Goal: Task Accomplishment & Management: Use online tool/utility

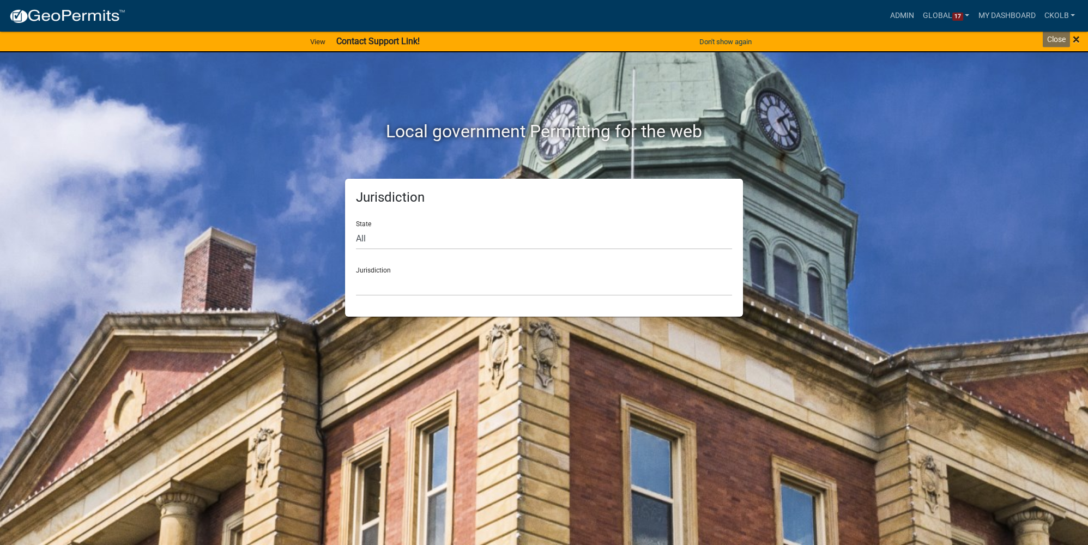
click at [1076, 40] on span "×" at bounding box center [1076, 39] width 7 height 15
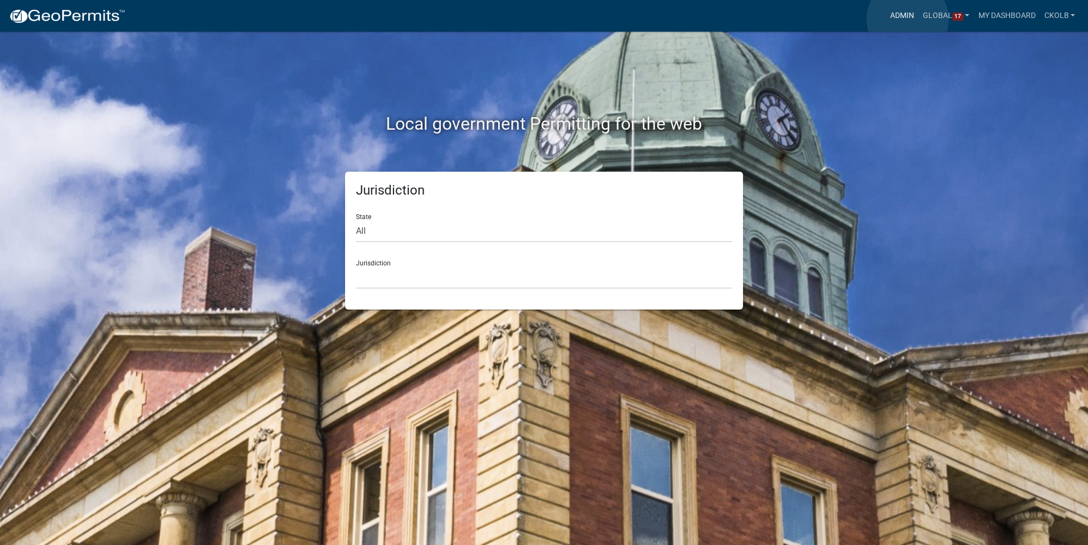
click at [908, 19] on link "Admin" at bounding box center [902, 15] width 33 height 21
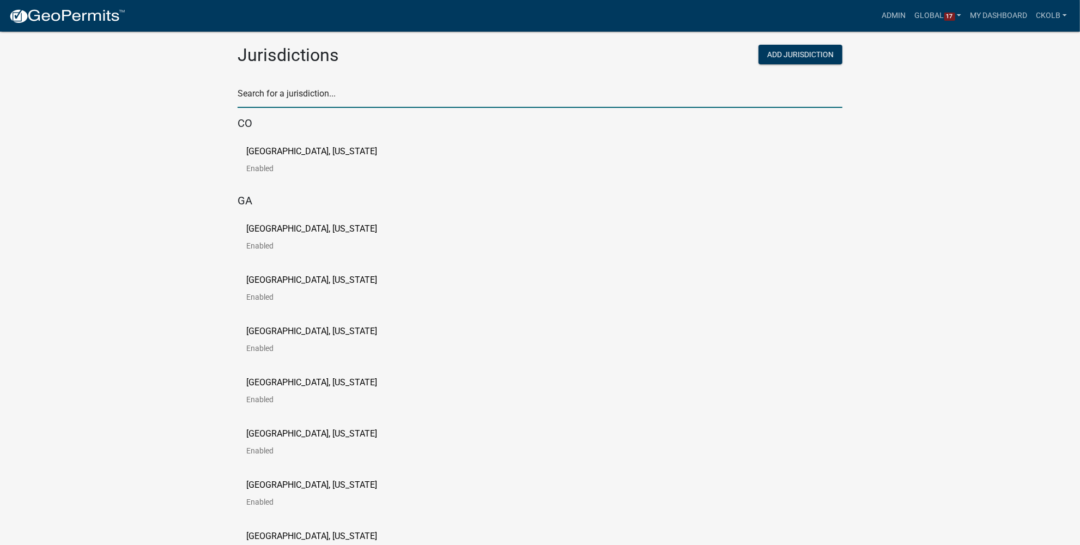
click at [281, 94] on input "text" at bounding box center [540, 97] width 605 height 22
click at [259, 152] on p "[GEOGRAPHIC_DATA], [US_STATE]" at bounding box center [311, 151] width 131 height 9
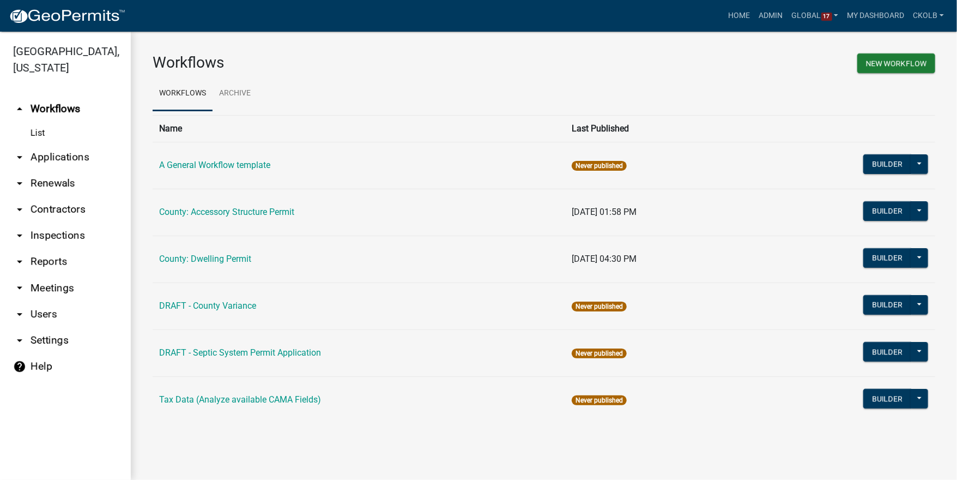
click at [396, 45] on div "Workflows New Workflow Workflows Archive Name Last Published A General Workflow…" at bounding box center [544, 243] width 826 height 422
click at [879, 305] on button "Builder" at bounding box center [887, 305] width 48 height 20
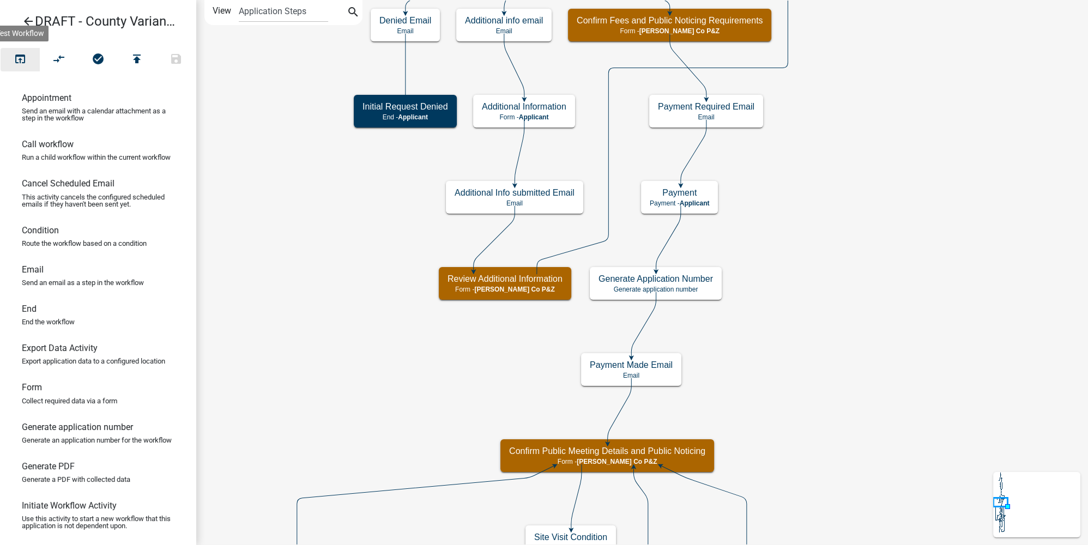
click at [27, 64] on button "open_in_browser" at bounding box center [20, 59] width 39 height 23
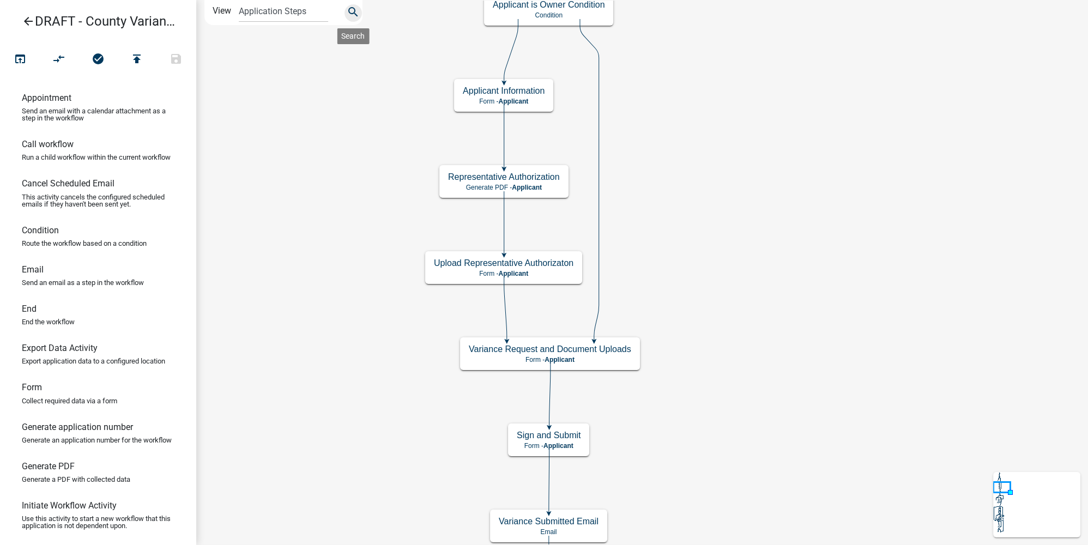
click at [359, 10] on button "search" at bounding box center [353, 12] width 17 height 17
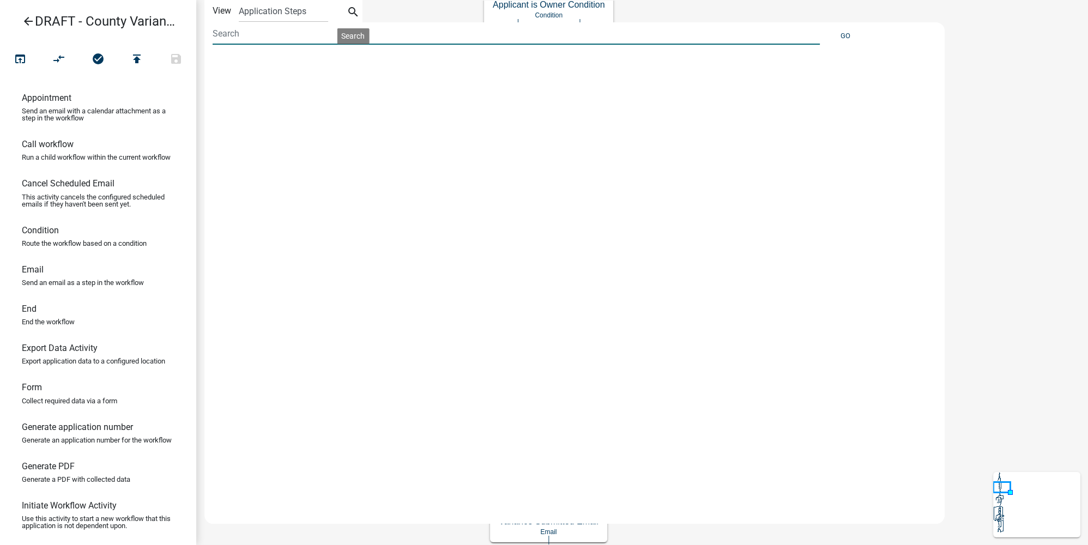
click at [304, 32] on input at bounding box center [516, 33] width 607 height 22
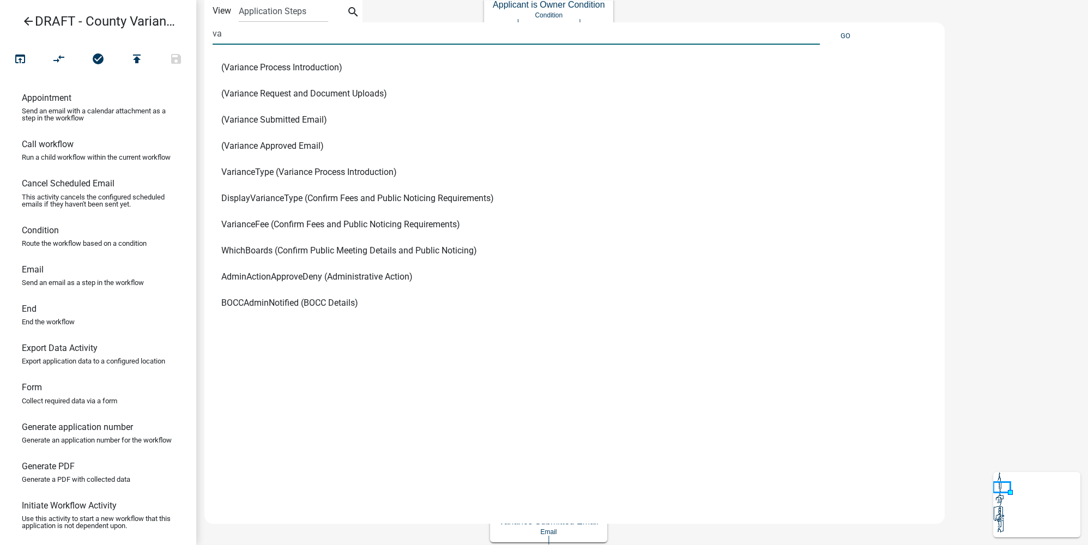
type input "v"
click at [34, 24] on icon "arrow_back" at bounding box center [28, 22] width 13 height 15
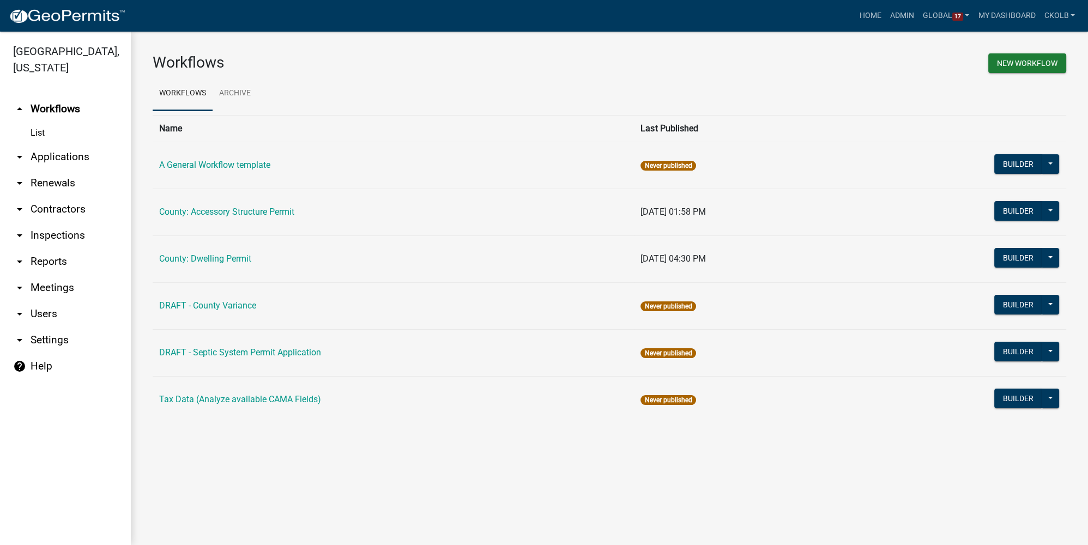
click at [405, 459] on main "Workflows New Workflow Workflows Archive Name Last Published A General Workflow…" at bounding box center [609, 289] width 957 height 514
click at [41, 263] on link "arrow_drop_down Reports" at bounding box center [65, 262] width 131 height 26
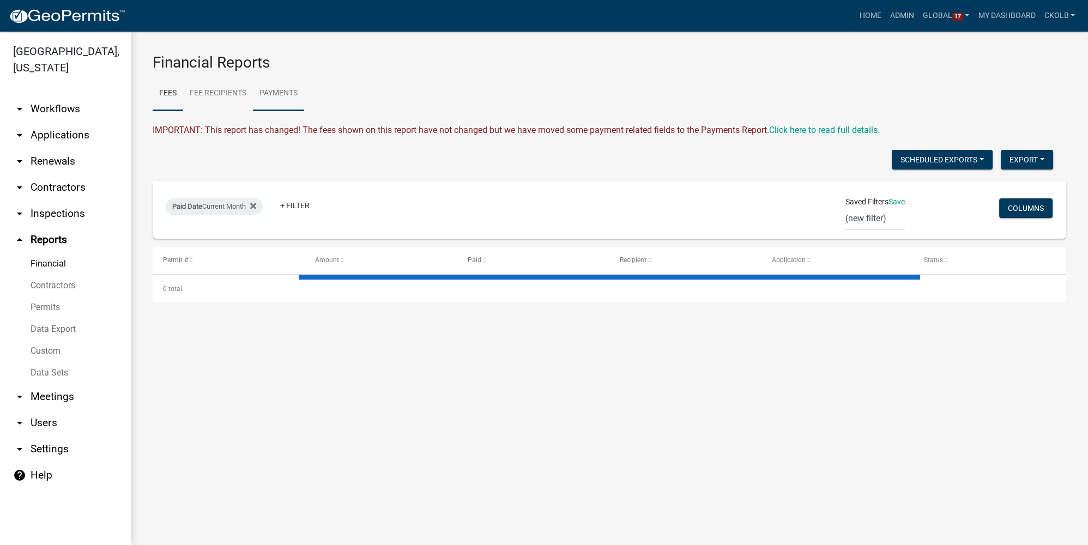
click at [294, 92] on link "Payments" at bounding box center [278, 93] width 51 height 35
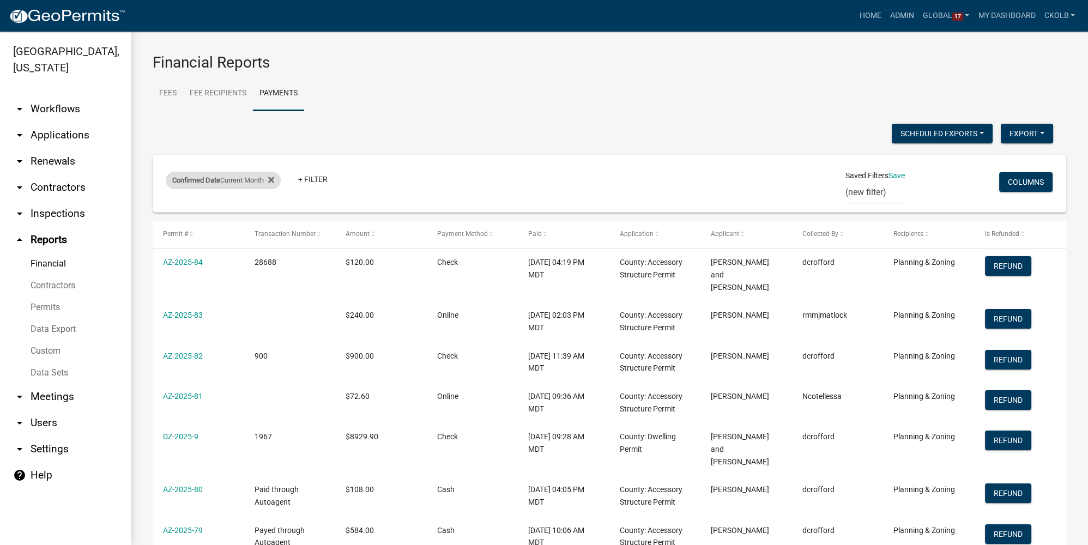
click at [281, 179] on div "Confirmed Date Current Month Remove this filter" at bounding box center [223, 180] width 115 height 17
select select "this_1_months"
click at [274, 182] on icon at bounding box center [271, 180] width 6 height 6
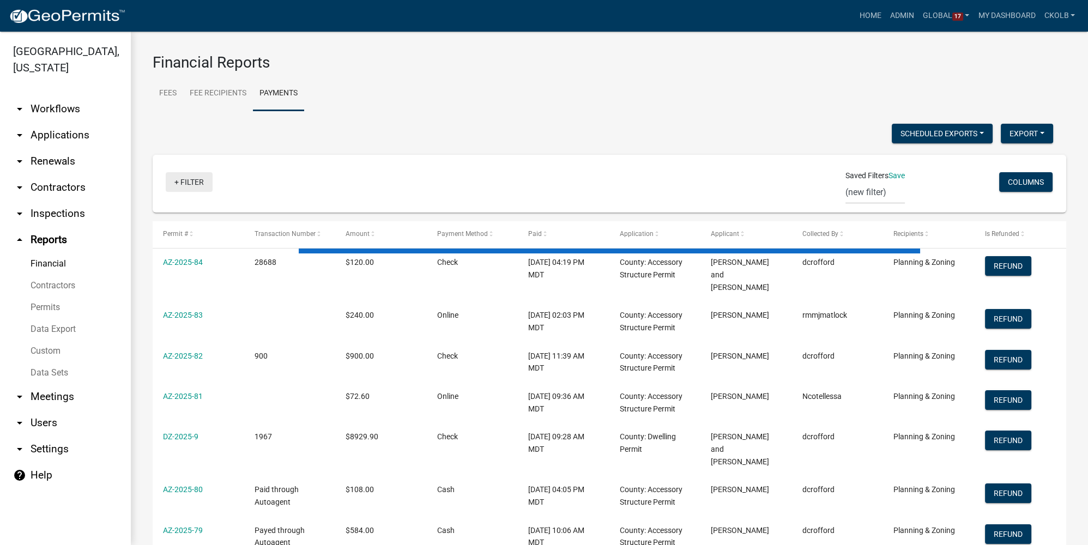
select select "3: 100"
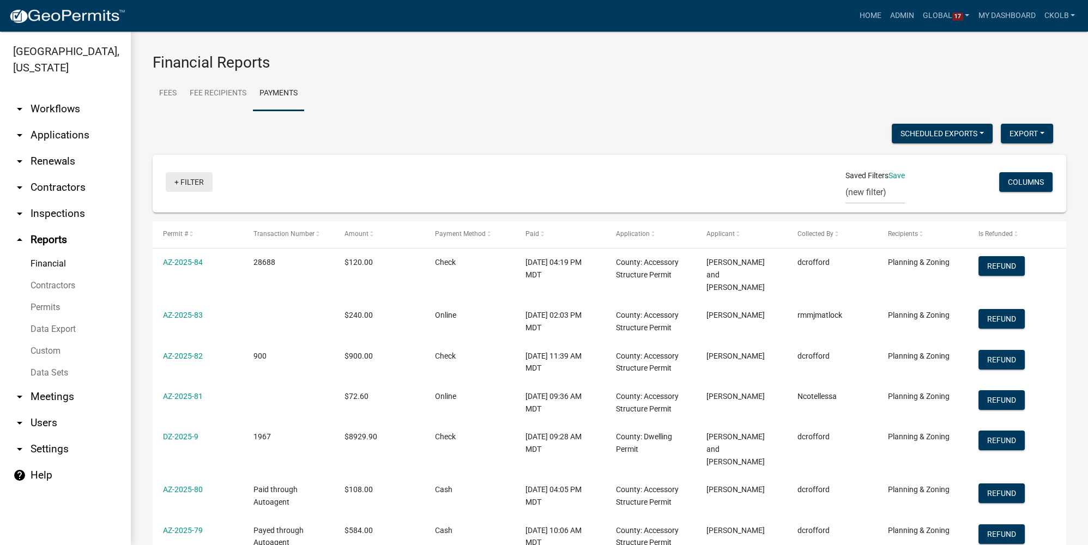
click at [194, 182] on link "+ Filter" at bounding box center [189, 182] width 47 height 20
click at [184, 291] on li "Payment Method" at bounding box center [192, 291] width 100 height 25
click at [173, 222] on select "Select an option Online CreditCardPOS Check Cash" at bounding box center [204, 221] width 109 height 22
select select "Online"
click at [164, 210] on select "Select an option Online CreditCardPOS Check Cash" at bounding box center [204, 221] width 109 height 22
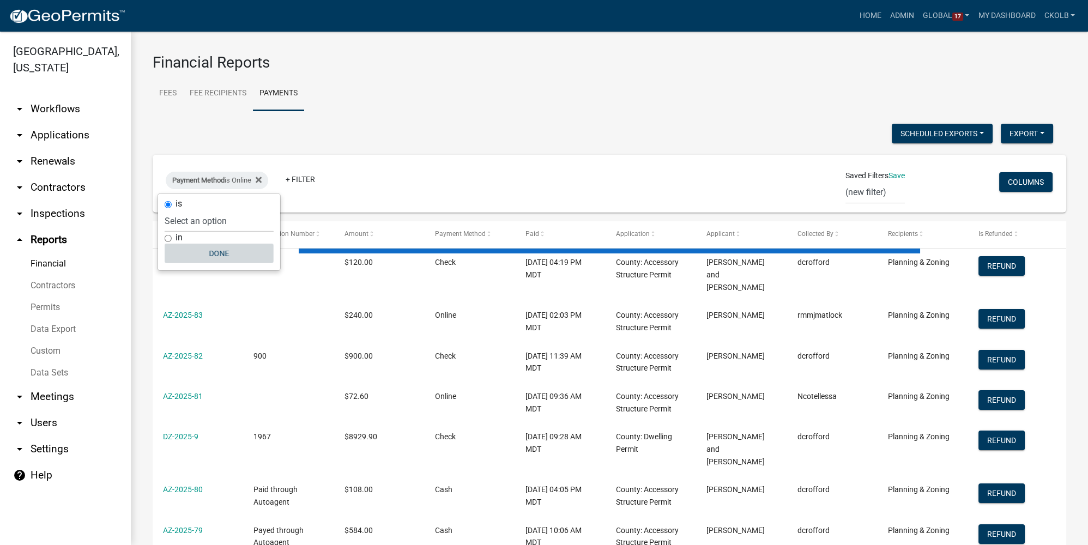
click at [227, 252] on button "Done" at bounding box center [219, 254] width 109 height 20
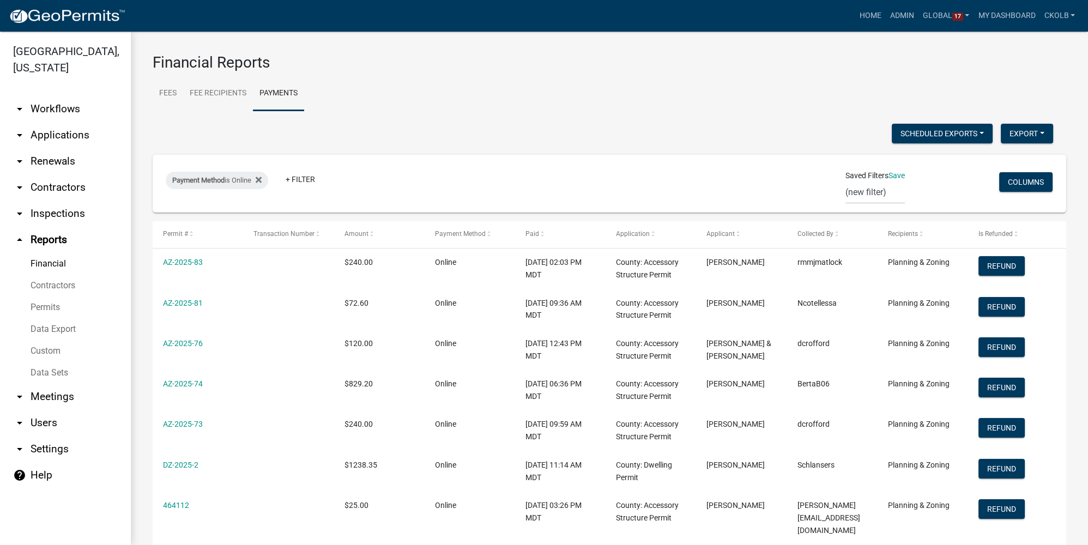
click at [420, 144] on div "Scheduled Exports + Create New Export Excel Format (.xlsx) CSV Format (.csv)" at bounding box center [602, 135] width 917 height 22
click at [480, 97] on ul "Fees Fee Recipients Payments" at bounding box center [610, 93] width 914 height 34
click at [262, 181] on icon at bounding box center [259, 180] width 6 height 6
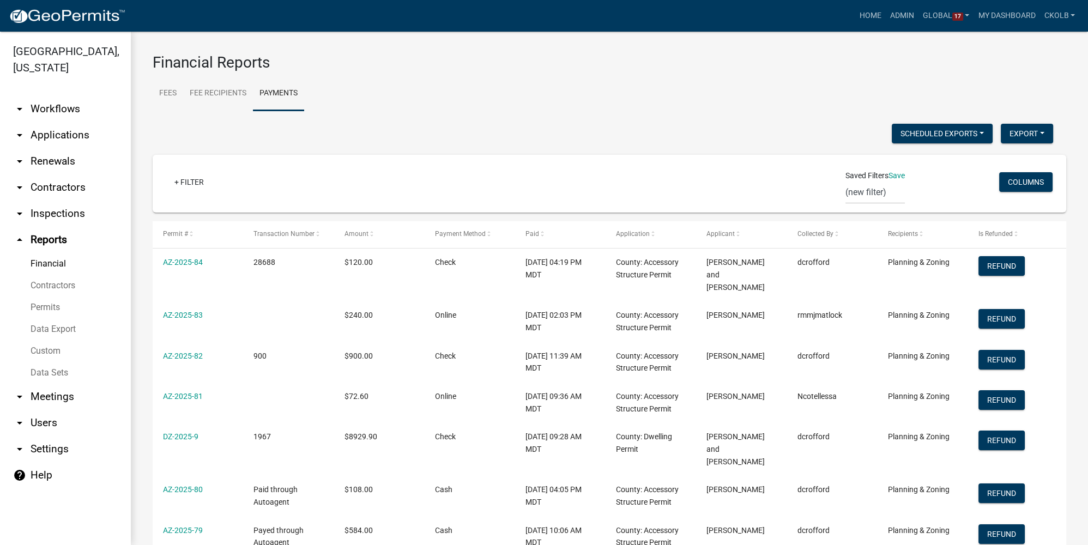
click at [427, 124] on div "Scheduled Exports + Create New Export Excel Format (.xlsx) CSV Format (.csv)" at bounding box center [602, 135] width 917 height 22
click at [56, 118] on link "arrow_drop_down Workflows" at bounding box center [65, 109] width 131 height 26
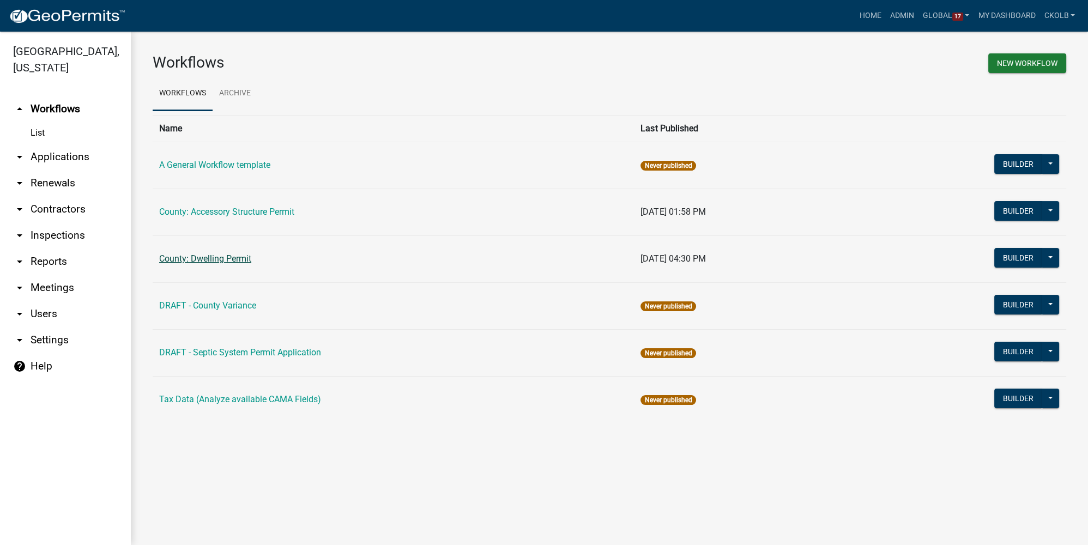
click at [231, 259] on link "County: Dwelling Permit" at bounding box center [205, 258] width 92 height 10
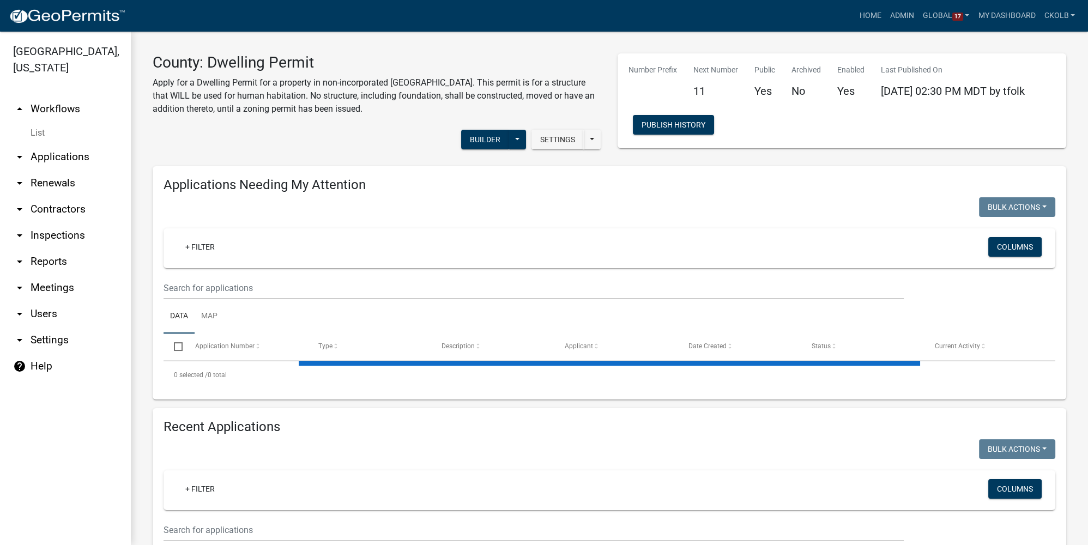
select select "3: 100"
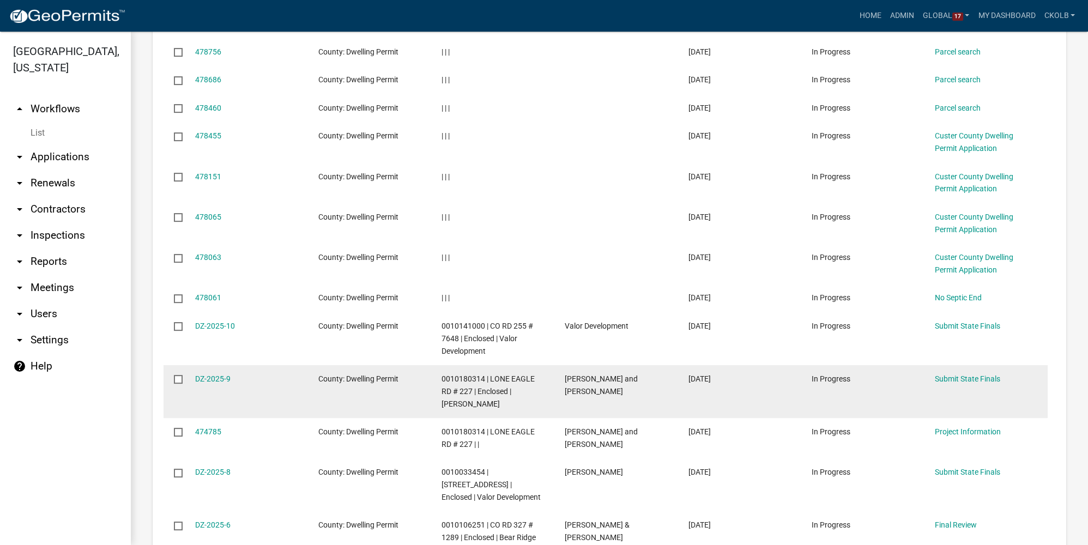
scroll to position [760, 0]
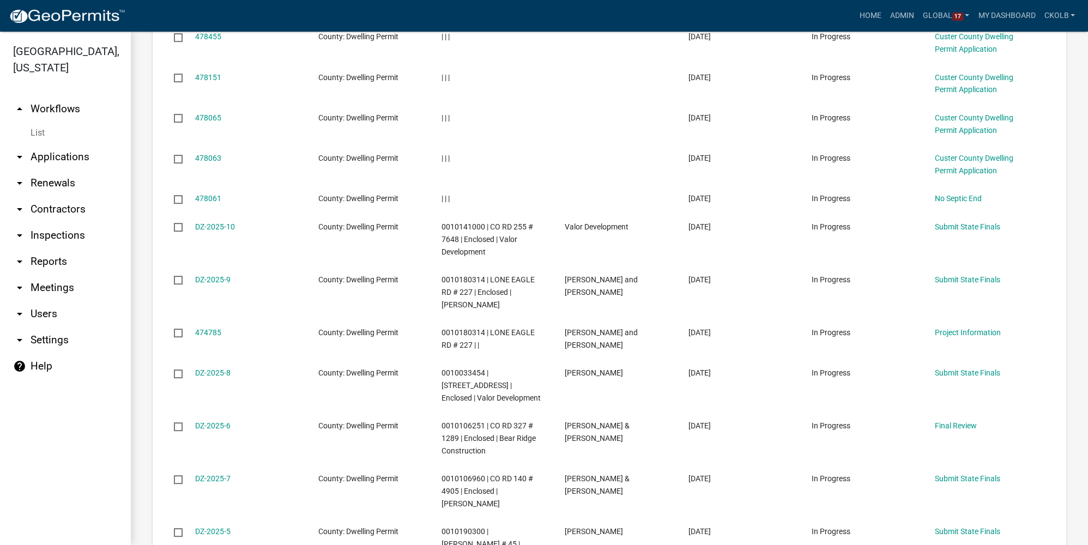
click at [70, 106] on link "arrow_drop_up Workflows" at bounding box center [65, 109] width 131 height 26
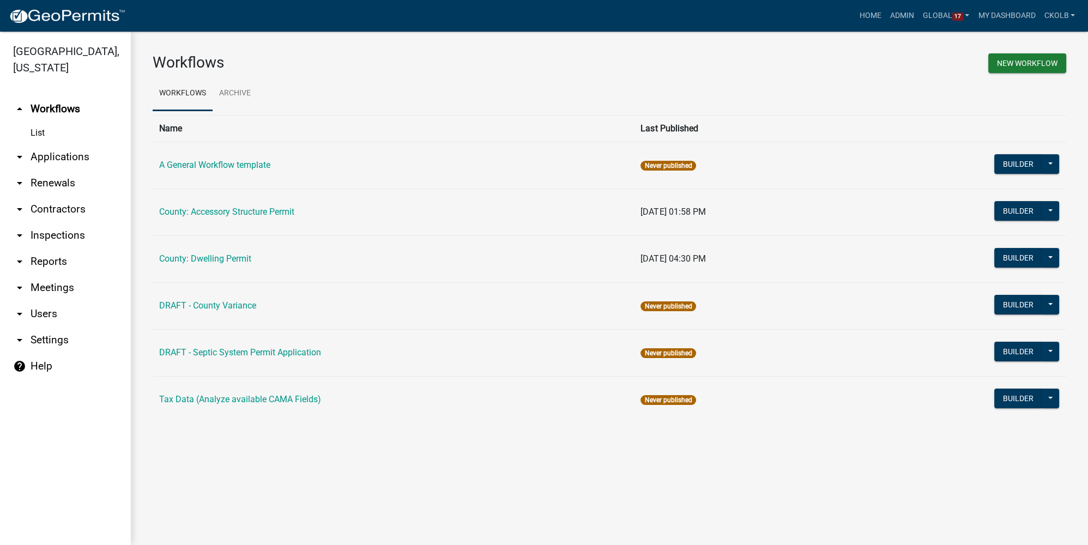
click at [338, 75] on div "Workflows" at bounding box center [376, 64] width 465 height 23
click at [1049, 212] on button at bounding box center [1050, 211] width 17 height 20
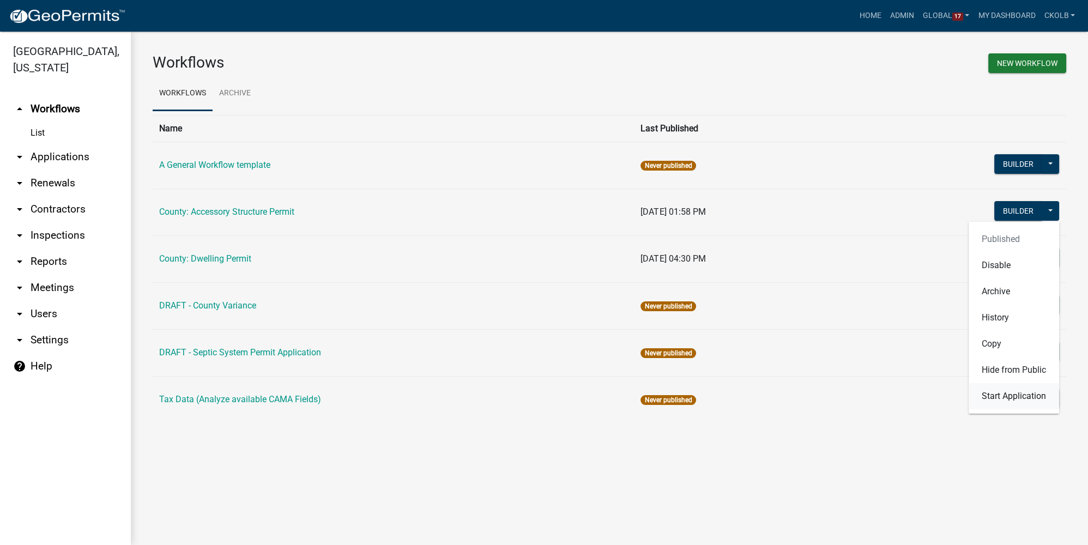
click at [987, 396] on button "Start Application" at bounding box center [1014, 396] width 90 height 26
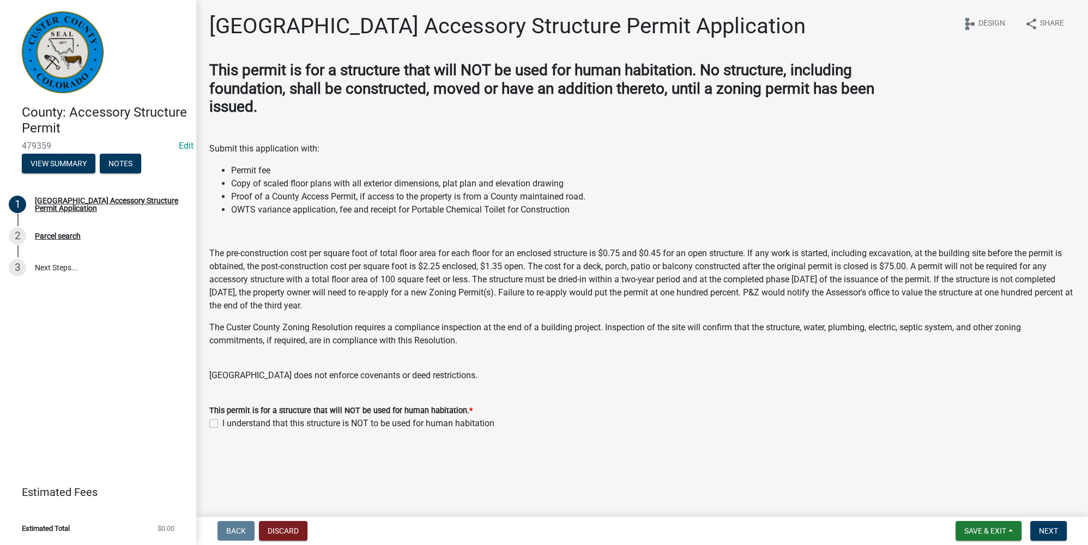
click at [222, 425] on label "I understand that this structure is NOT to be used for human habitation" at bounding box center [358, 423] width 272 height 13
click at [222, 424] on input "I understand that this structure is NOT to be used for human habitation" at bounding box center [225, 420] width 7 height 7
checkbox input "true"
click at [1051, 528] on span "Next" at bounding box center [1048, 531] width 19 height 9
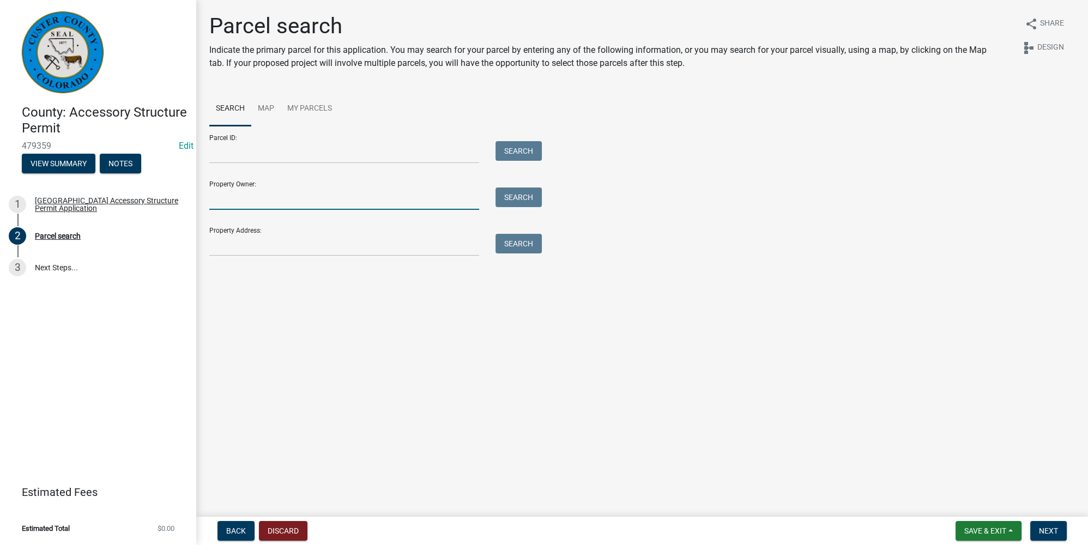
click at [282, 198] on input "Property Owner:" at bounding box center [344, 199] width 270 height 22
click at [515, 200] on button "Search" at bounding box center [519, 198] width 46 height 20
drag, startPoint x: 252, startPoint y: 198, endPoint x: 82, endPoint y: 196, distance: 170.1
click at [82, 196] on div "County: Accessory Structure Permit 479359 Edit View Summary Notes 1 [GEOGRAPHIC…" at bounding box center [544, 272] width 1088 height 545
type input "[PERSON_NAME]"
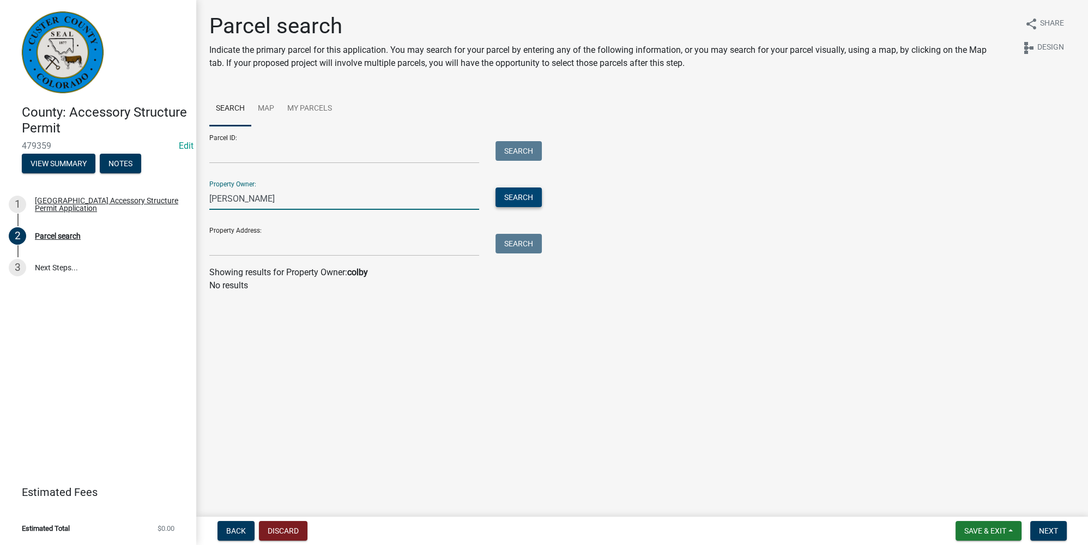
click at [526, 200] on button "Search" at bounding box center [519, 198] width 46 height 20
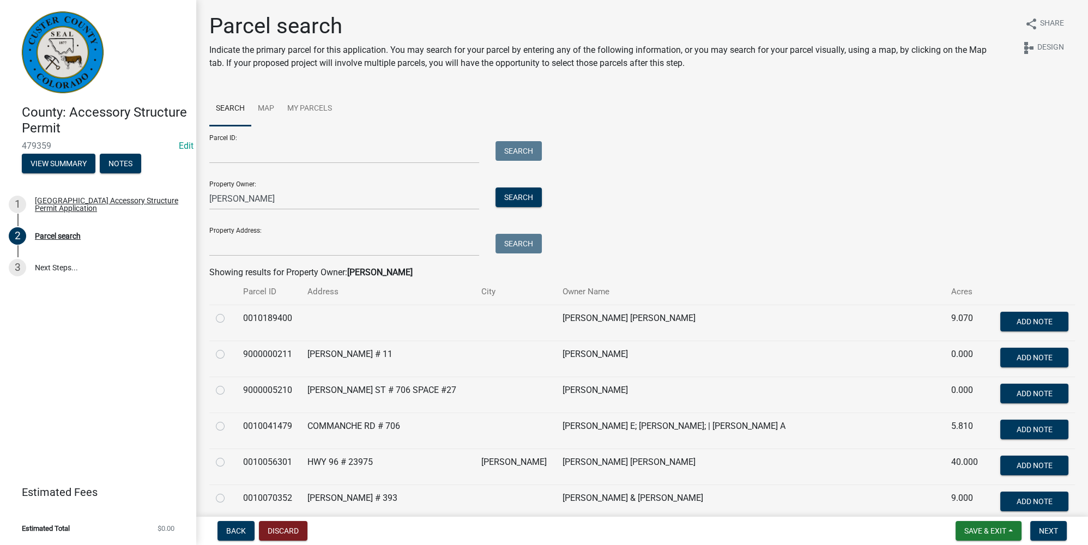
click at [225, 317] on div at bounding box center [223, 318] width 14 height 13
click at [229, 312] on label at bounding box center [229, 312] width 0 height 0
click at [229, 319] on input "radio" at bounding box center [232, 315] width 7 height 7
radio input "true"
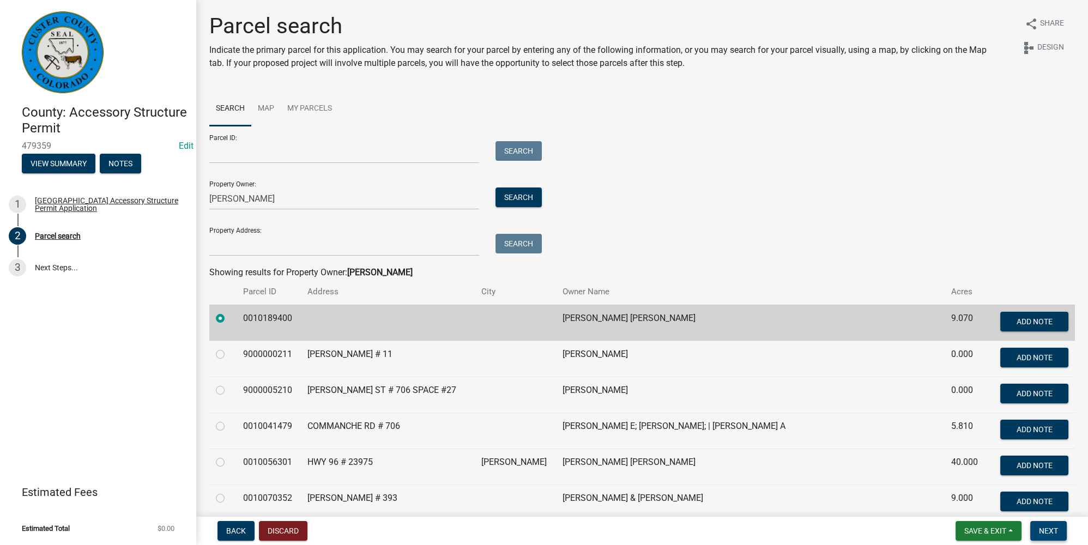
click at [1053, 529] on span "Next" at bounding box center [1048, 531] width 19 height 9
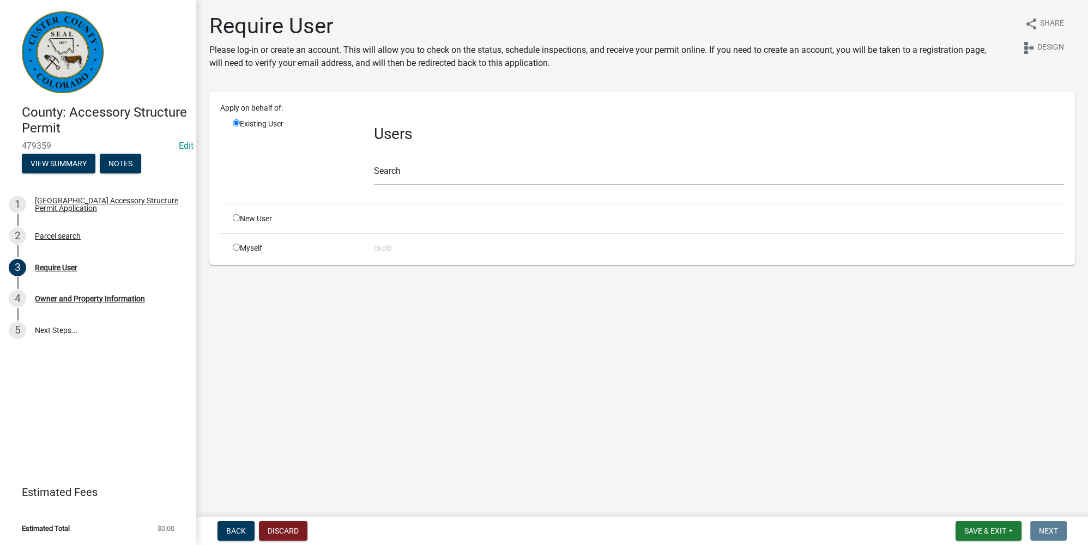
click at [237, 216] on input "radio" at bounding box center [236, 217] width 7 height 7
radio input "true"
radio input "false"
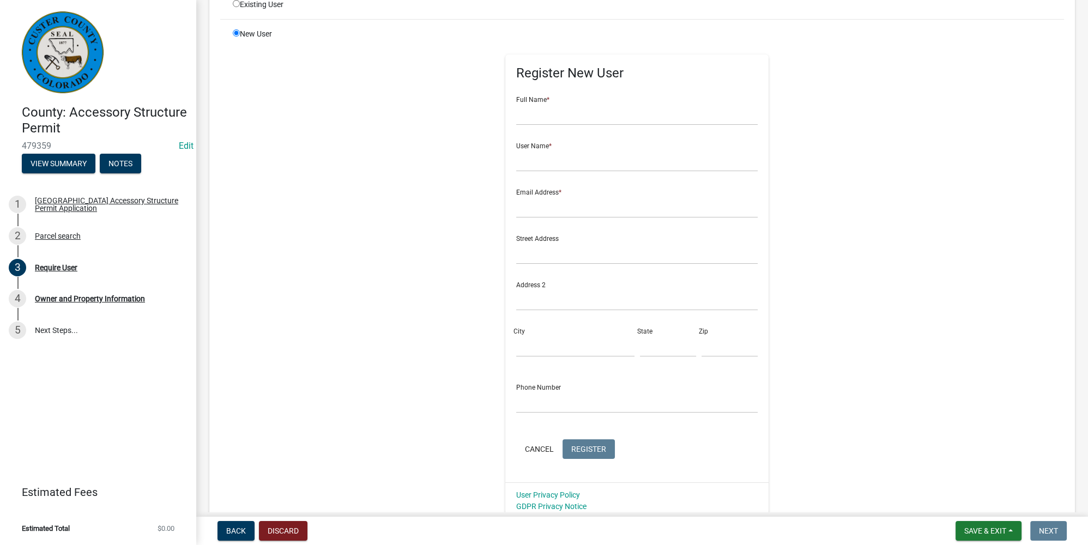
scroll to position [99, 0]
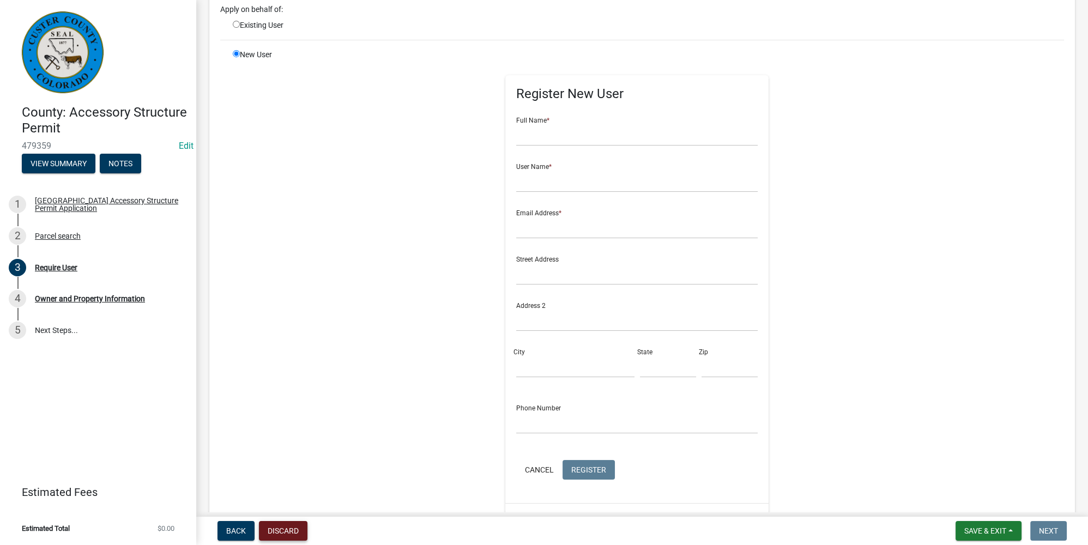
click at [286, 534] on button "Discard" at bounding box center [283, 531] width 49 height 20
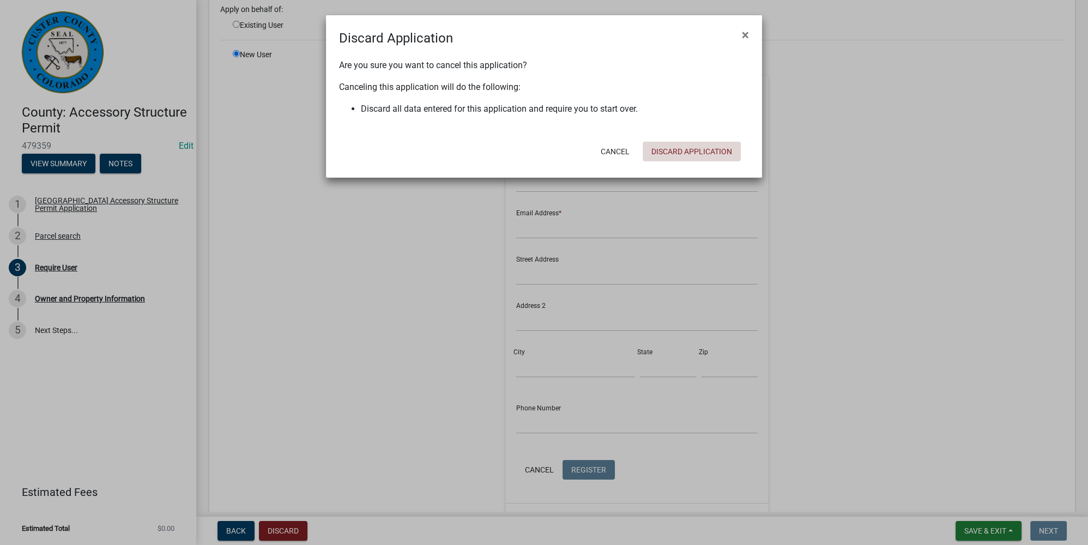
click at [684, 153] on button "Discard Application" at bounding box center [692, 152] width 98 height 20
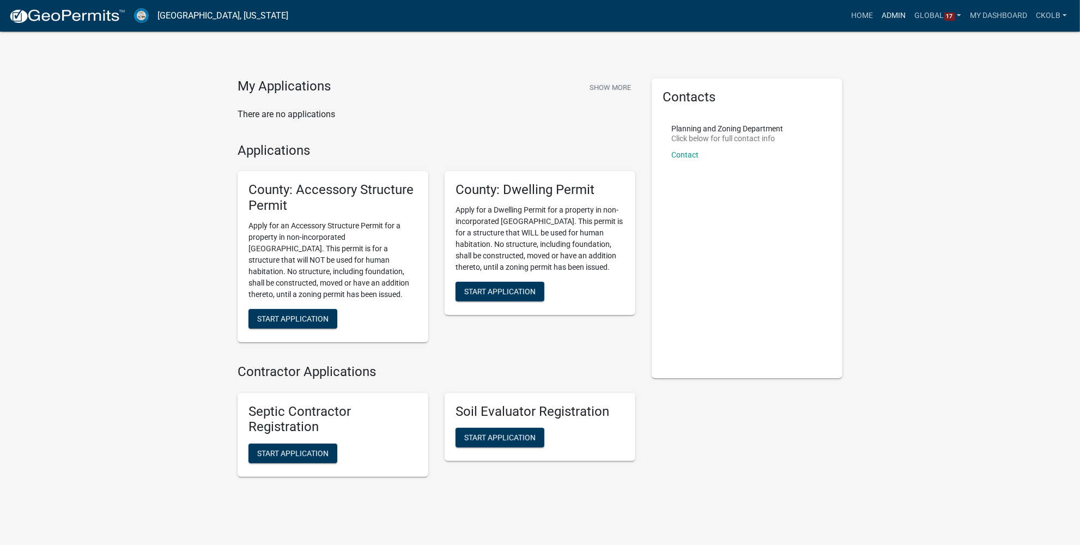
click at [899, 20] on link "Admin" at bounding box center [894, 15] width 33 height 21
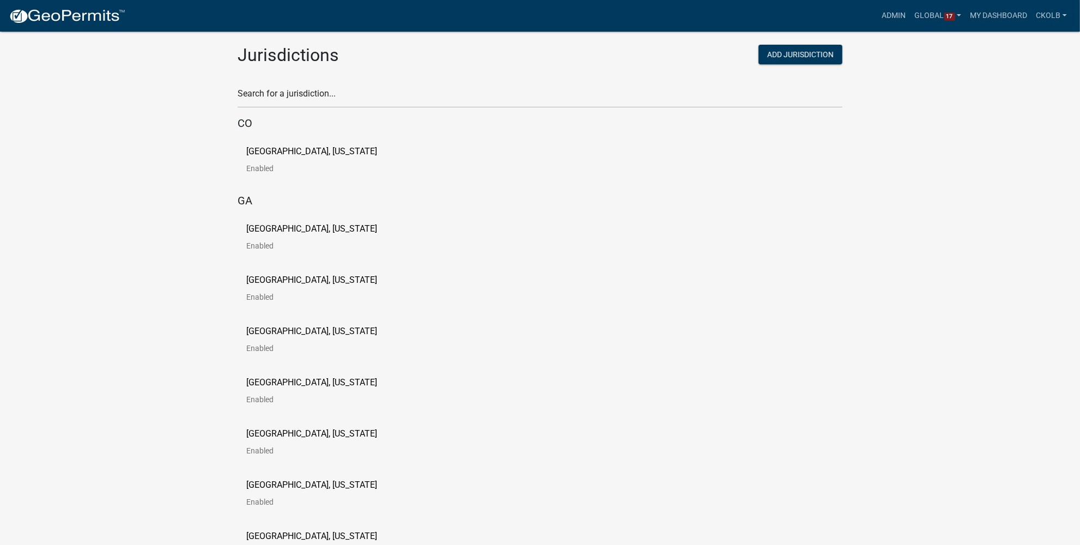
click at [292, 152] on p "[GEOGRAPHIC_DATA], [US_STATE]" at bounding box center [311, 151] width 131 height 9
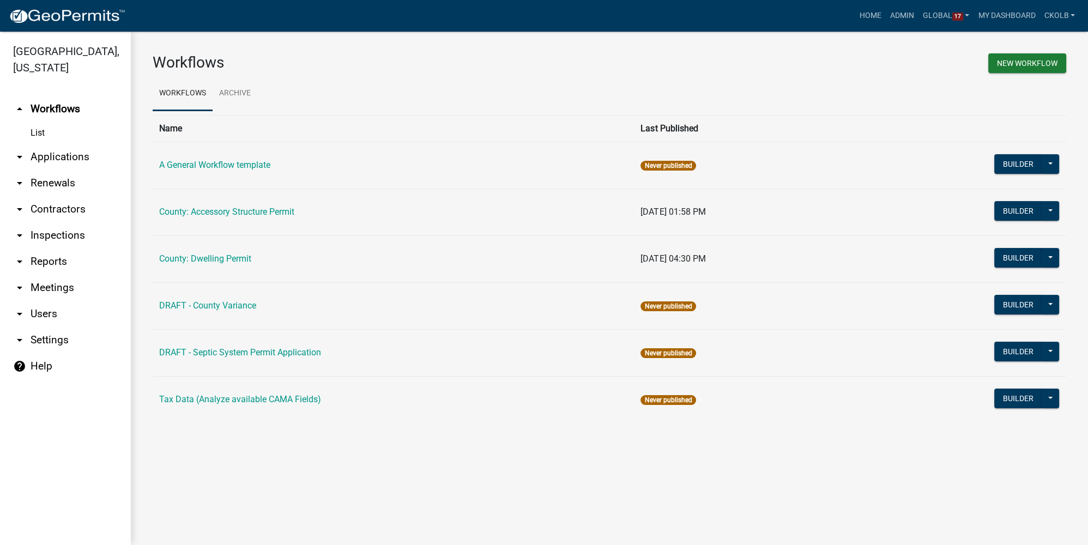
click at [43, 338] on link "arrow_drop_down Settings" at bounding box center [65, 340] width 131 height 26
select select "dcb1ca20-7eb6-41bd-b63c-eb36f376a003"
select select "CO"
select select "Mountain Standard Time"
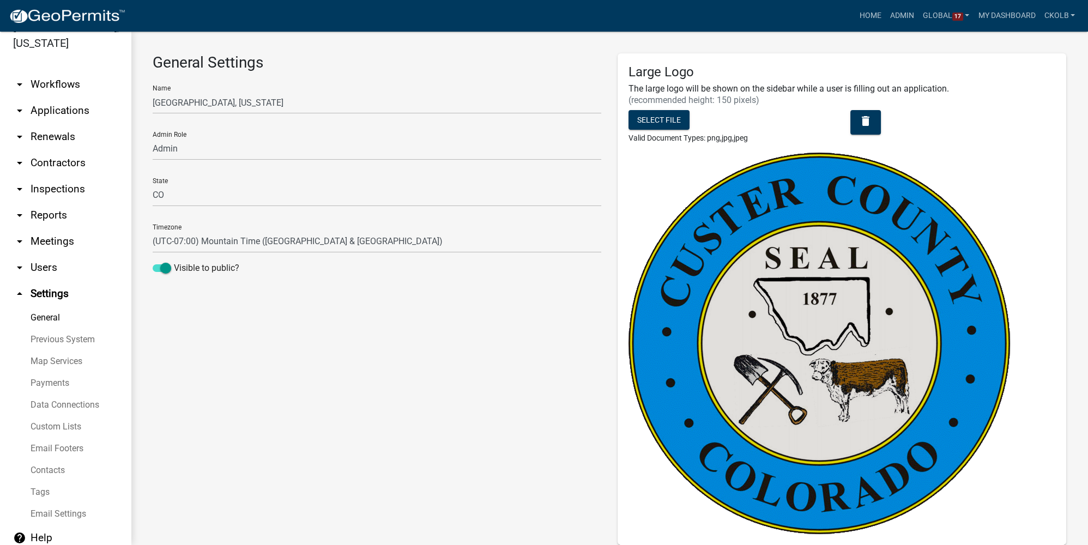
scroll to position [34, 0]
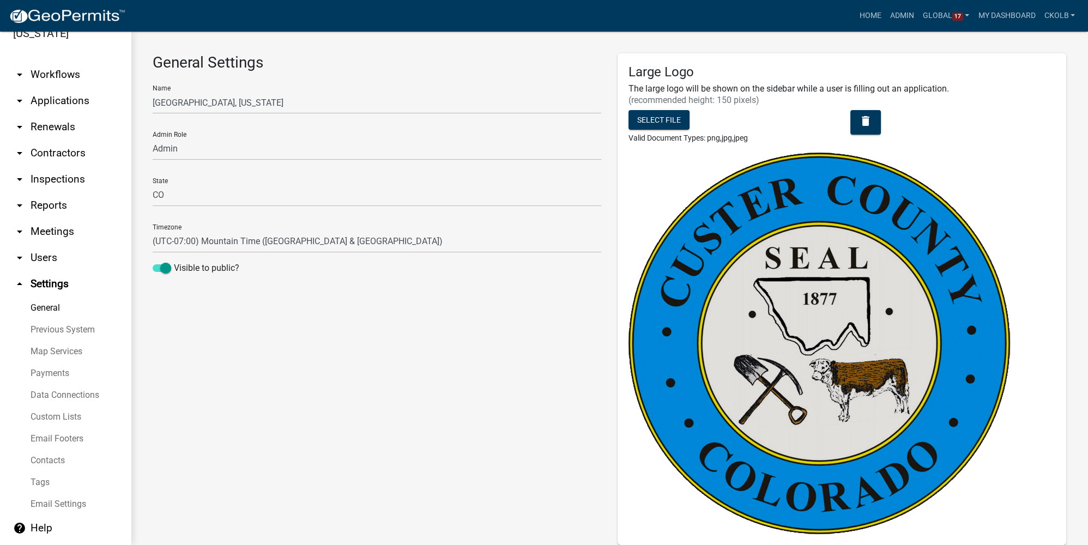
click at [37, 357] on link "Map Services" at bounding box center [65, 352] width 131 height 22
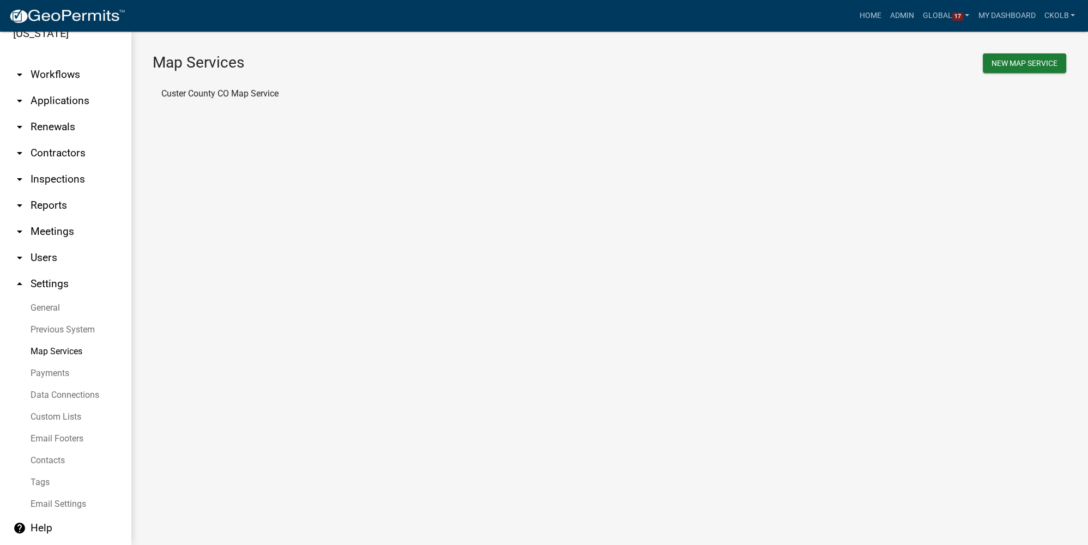
click at [52, 378] on link "Payments" at bounding box center [65, 374] width 131 height 22
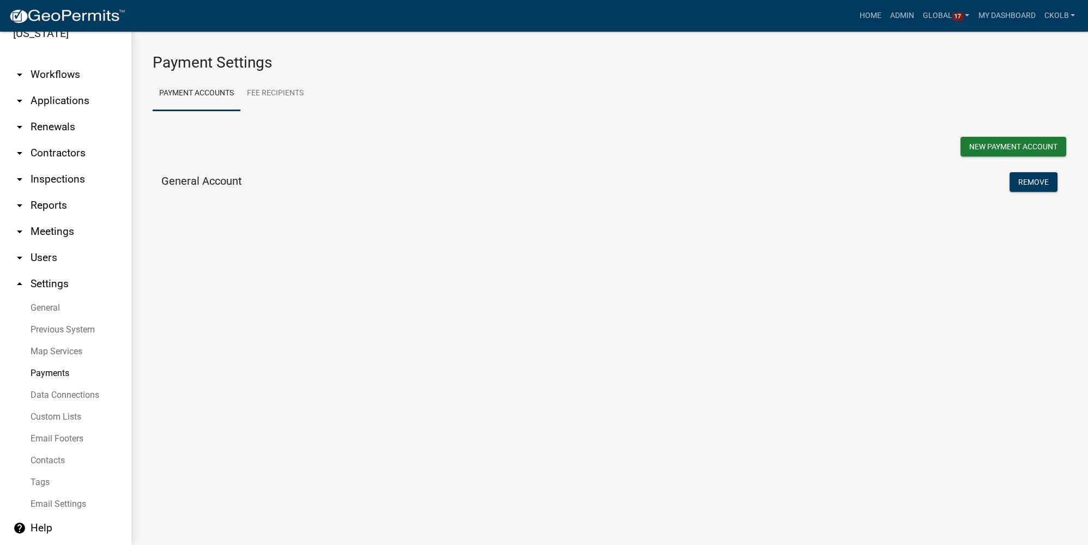
click at [58, 259] on link "arrow_drop_down Users" at bounding box center [65, 258] width 131 height 26
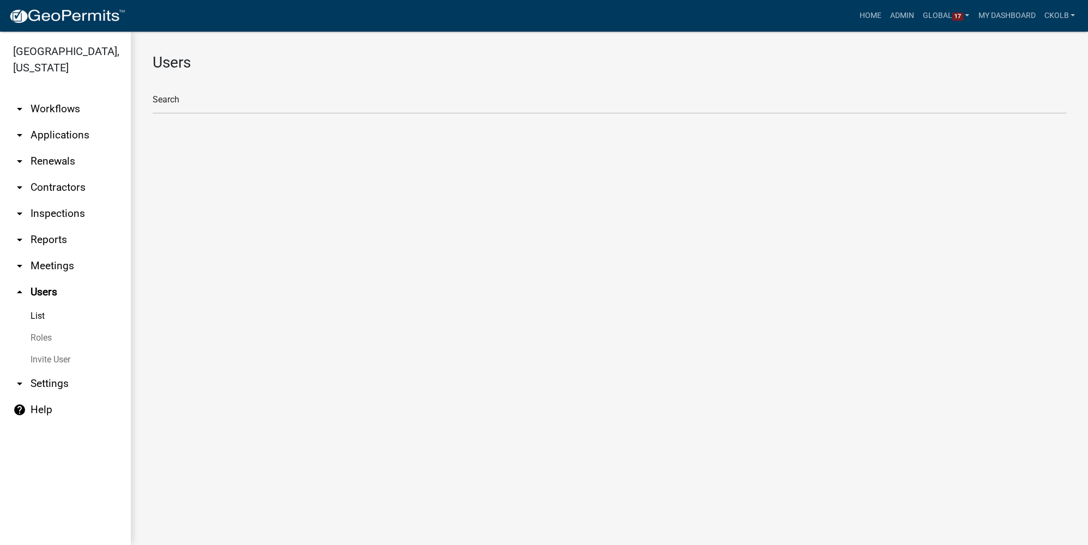
click at [37, 335] on link "Roles" at bounding box center [65, 338] width 131 height 22
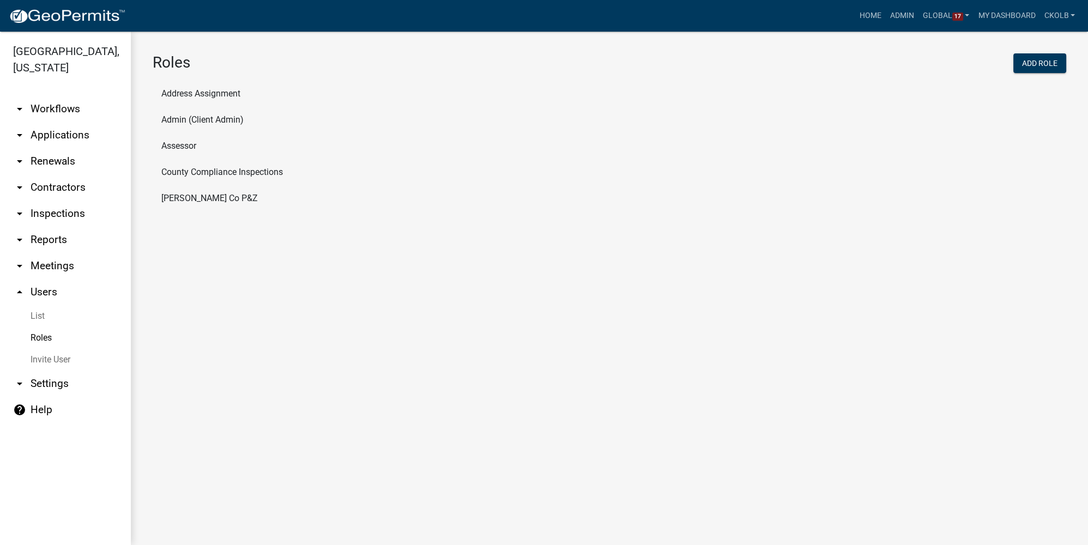
click at [207, 119] on li "Admin (Client Admin)" at bounding box center [610, 120] width 914 height 26
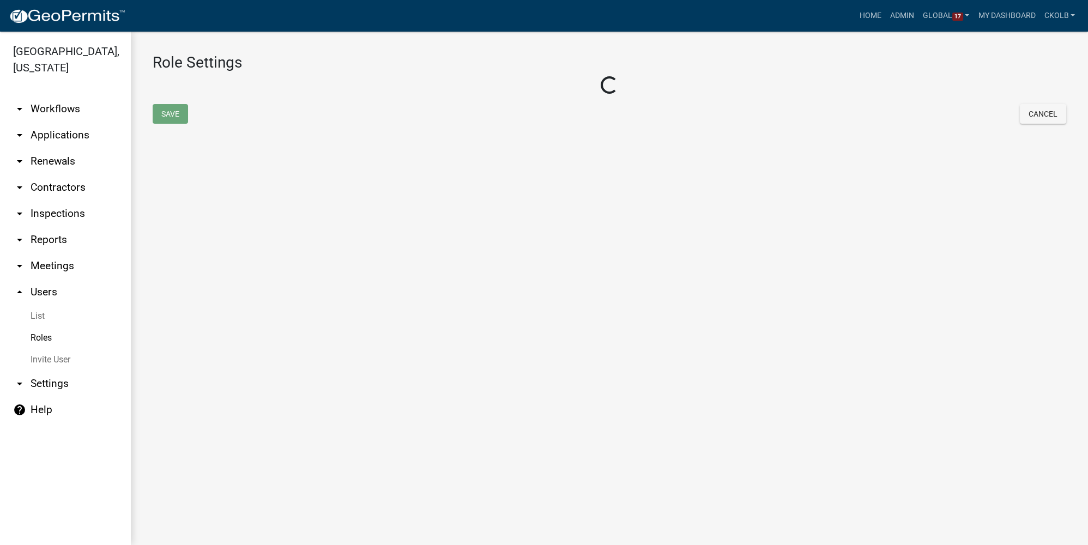
select select "4: red"
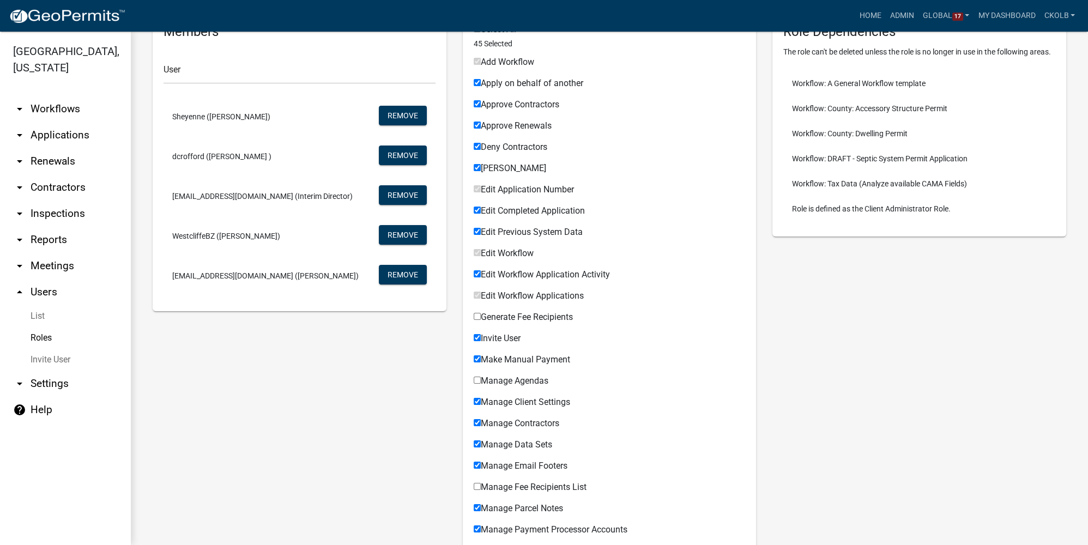
scroll to position [198, 0]
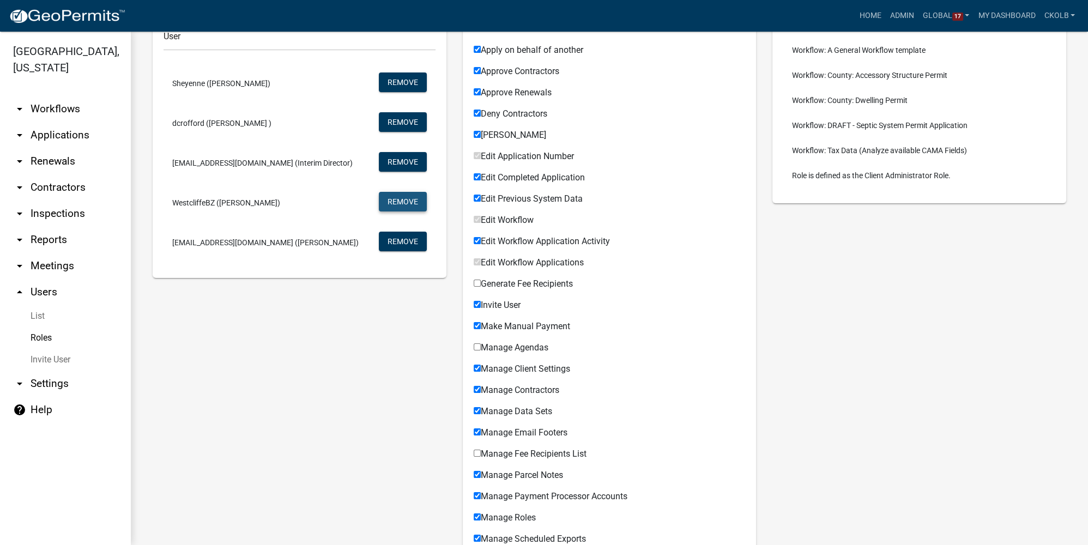
click at [393, 201] on button "Remove" at bounding box center [403, 202] width 48 height 20
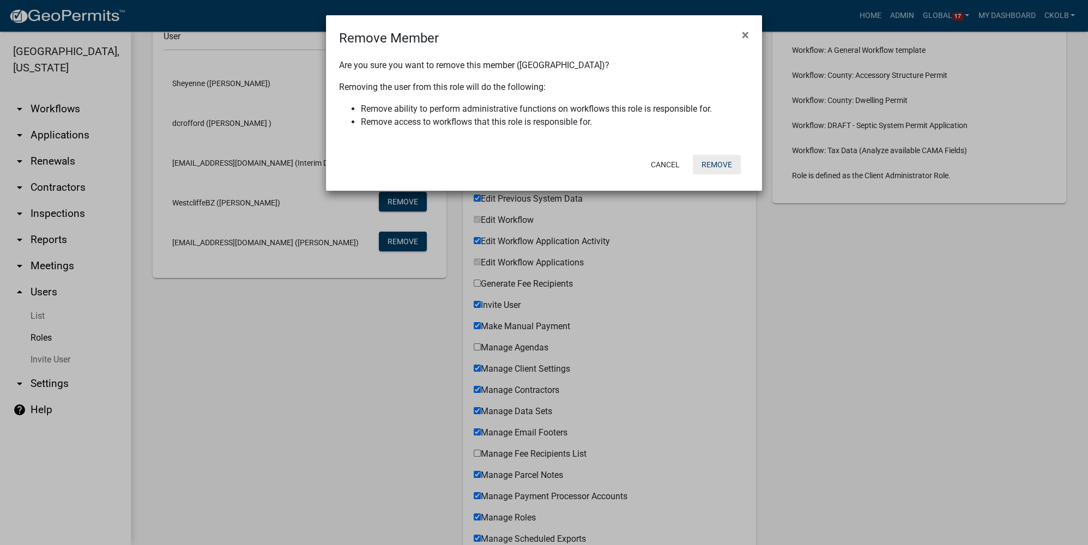
click at [722, 164] on button "Remove" at bounding box center [717, 165] width 48 height 20
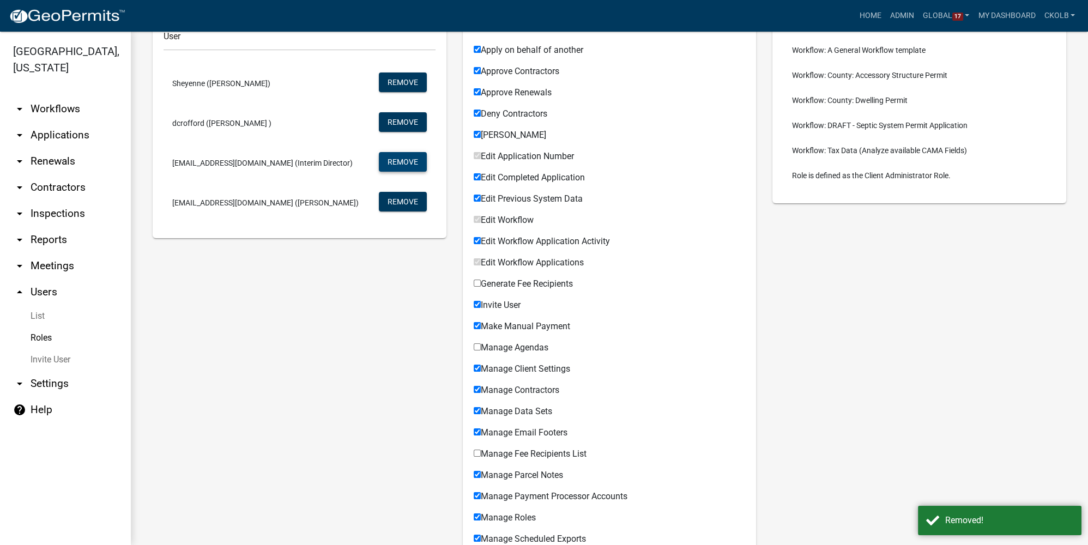
click at [413, 164] on button "Remove" at bounding box center [403, 162] width 48 height 20
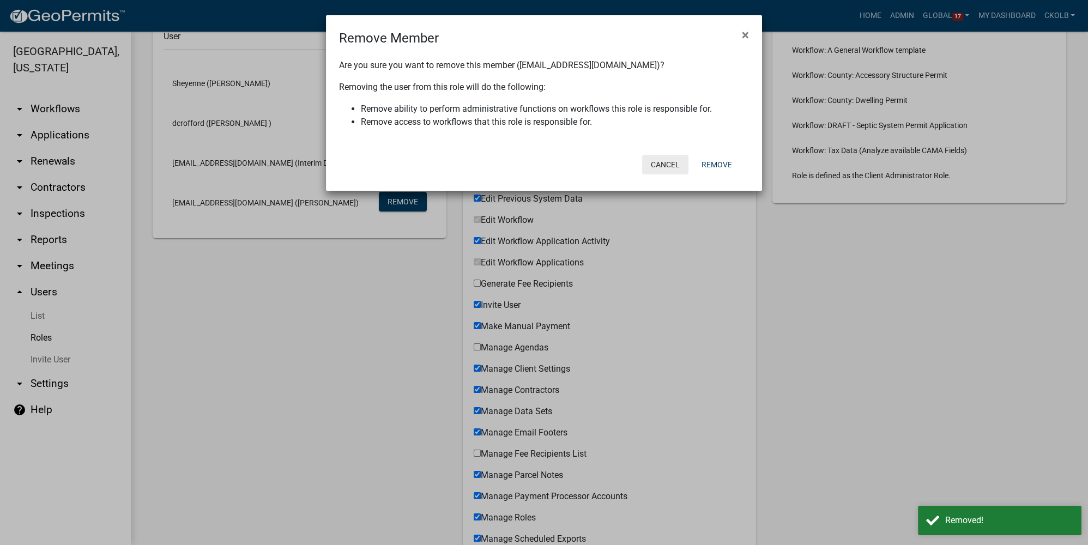
click at [663, 165] on button "Cancel" at bounding box center [665, 165] width 46 height 20
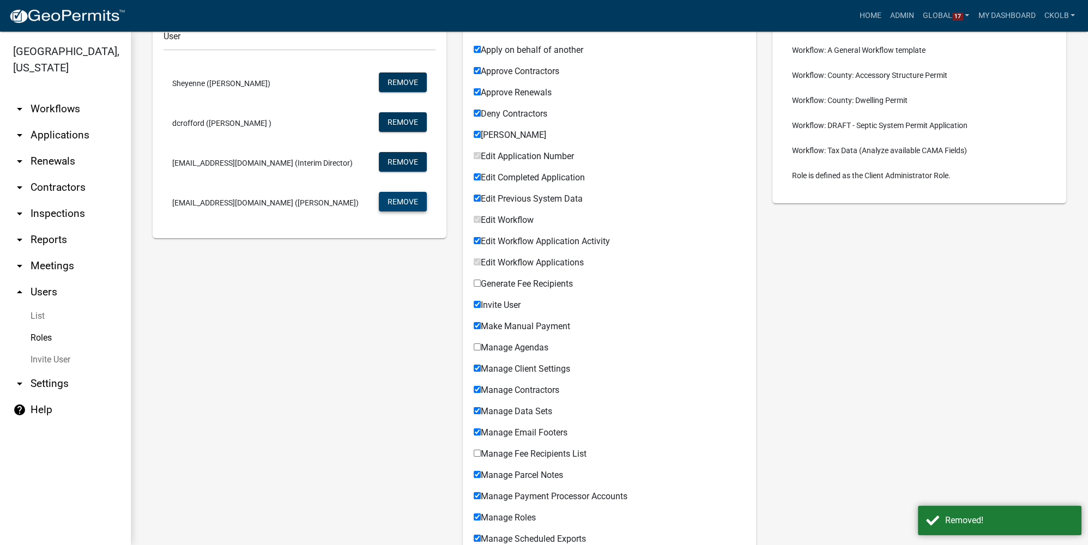
click at [391, 200] on button "Remove" at bounding box center [403, 202] width 48 height 20
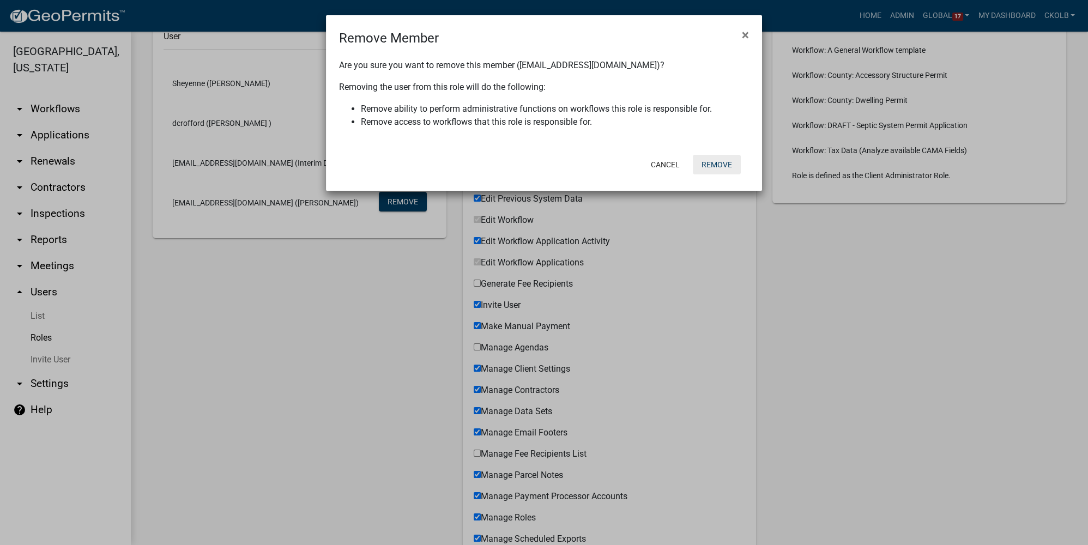
click at [727, 160] on button "Remove" at bounding box center [717, 165] width 48 height 20
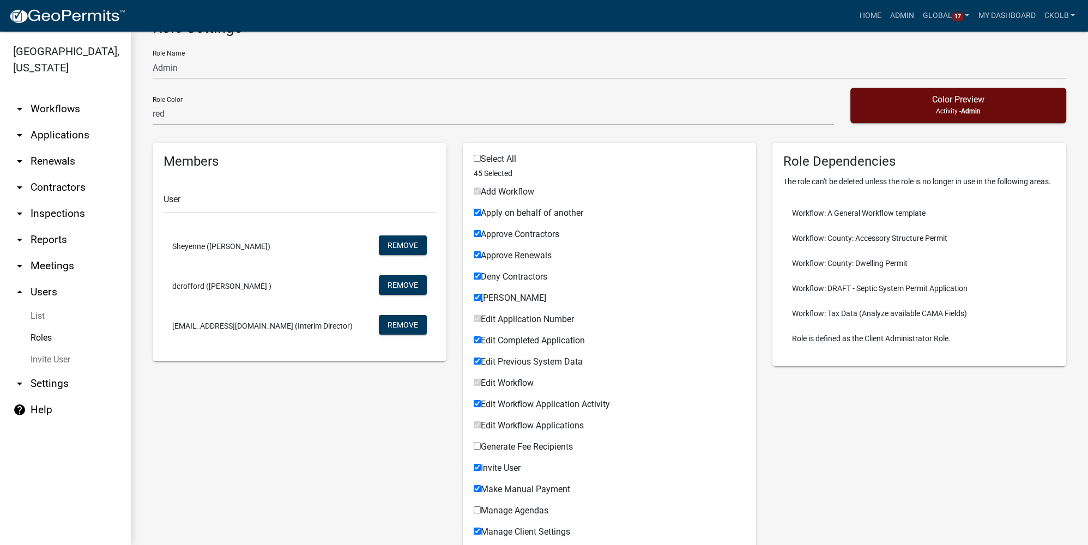
scroll to position [0, 0]
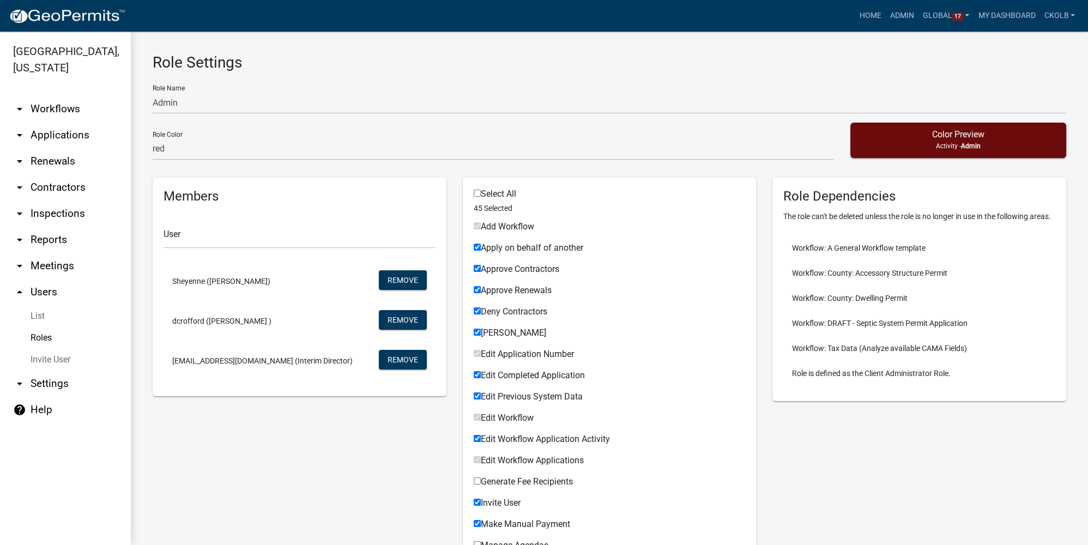
click at [46, 104] on link "arrow_drop_down Workflows" at bounding box center [65, 109] width 131 height 26
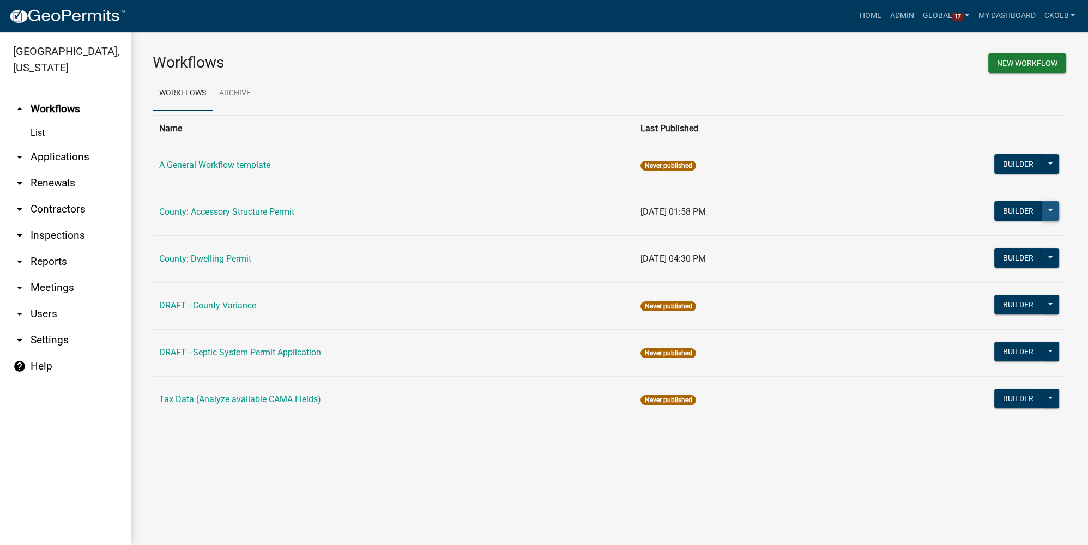
click at [1048, 210] on button at bounding box center [1050, 211] width 17 height 20
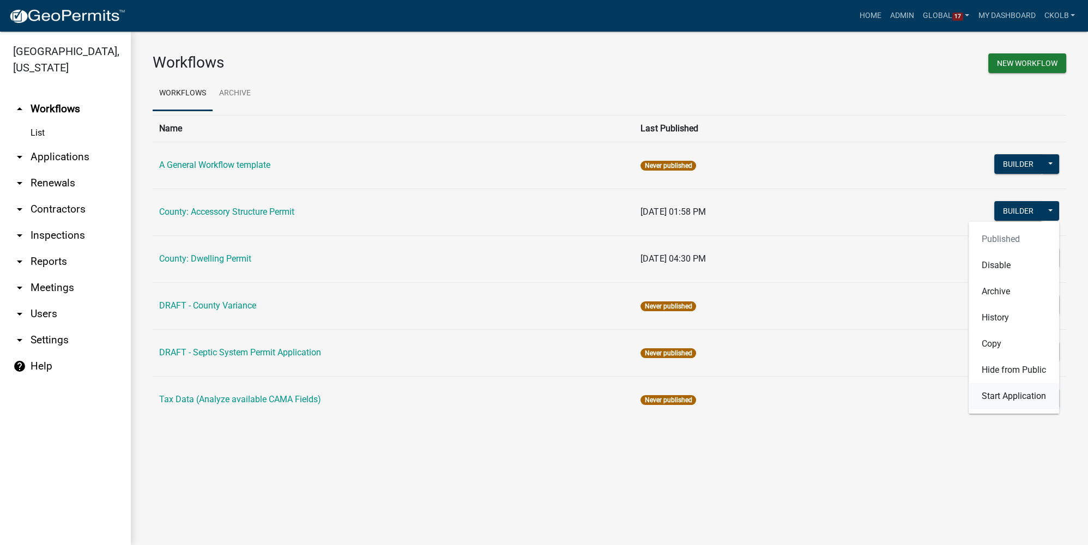
click at [1001, 400] on button "Start Application" at bounding box center [1014, 396] width 90 height 26
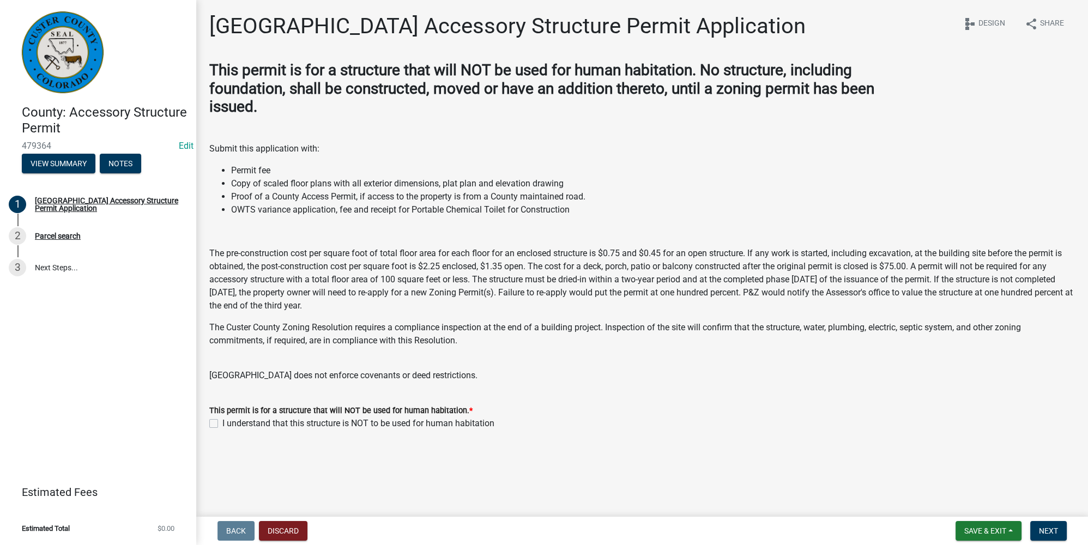
click at [222, 422] on label "I understand that this structure is NOT to be used for human habitation" at bounding box center [358, 423] width 272 height 13
click at [222, 422] on input "I understand that this structure is NOT to be used for human habitation" at bounding box center [225, 420] width 7 height 7
checkbox input "true"
click at [1044, 527] on span "Next" at bounding box center [1048, 531] width 19 height 9
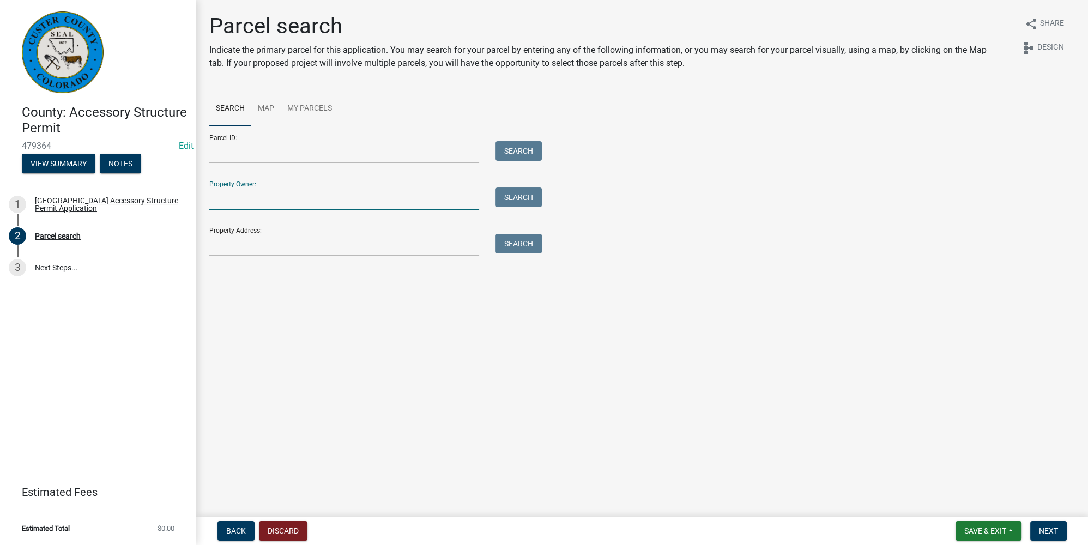
click at [253, 197] on input "Property Owner:" at bounding box center [344, 199] width 270 height 22
type input "[PERSON_NAME]"
click at [510, 202] on button "Search" at bounding box center [519, 198] width 46 height 20
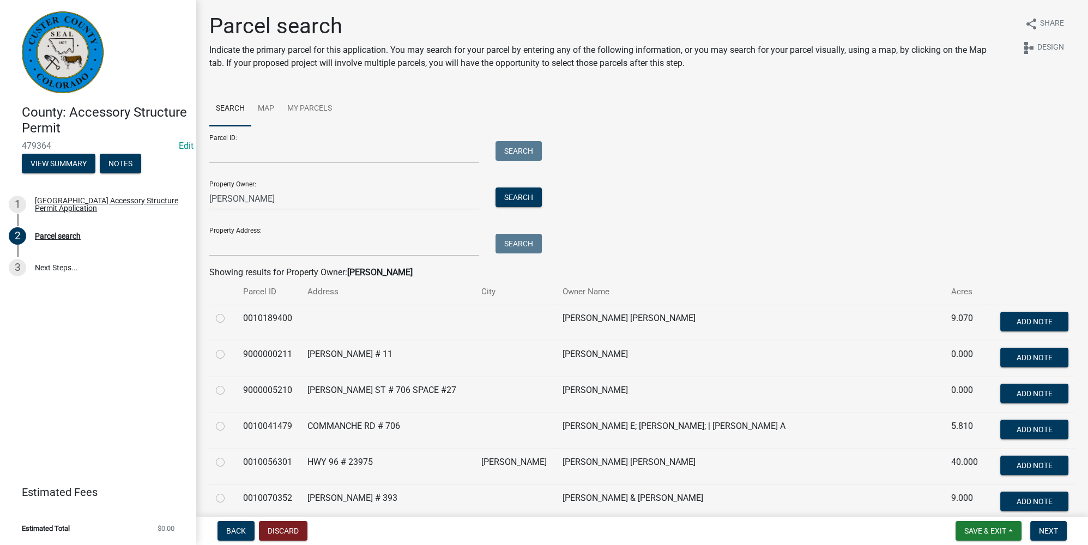
click at [225, 317] on div at bounding box center [223, 318] width 14 height 13
click at [229, 312] on label at bounding box center [229, 312] width 0 height 0
click at [229, 319] on input "radio" at bounding box center [232, 315] width 7 height 7
radio input "true"
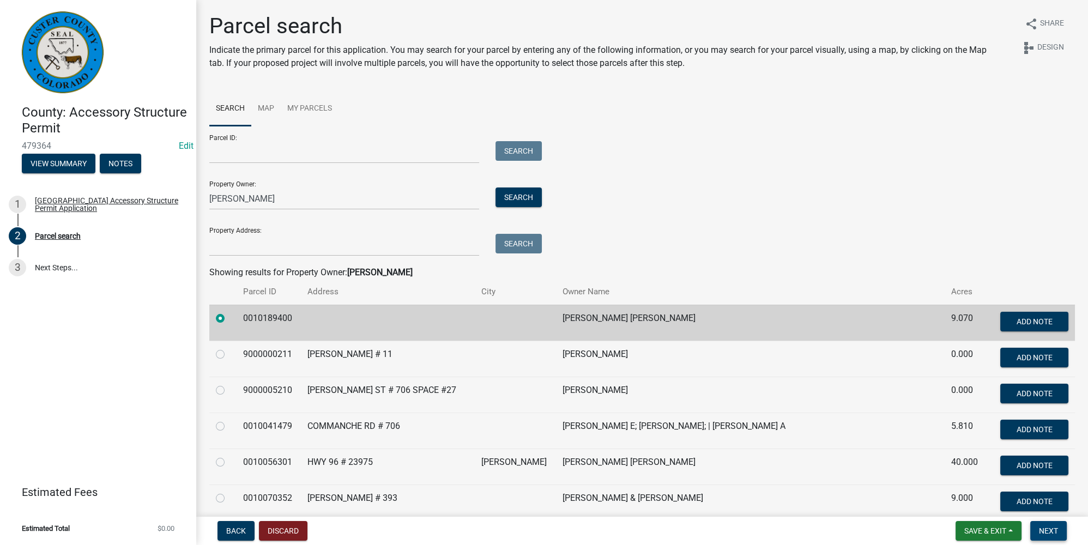
click at [1043, 529] on span "Next" at bounding box center [1048, 531] width 19 height 9
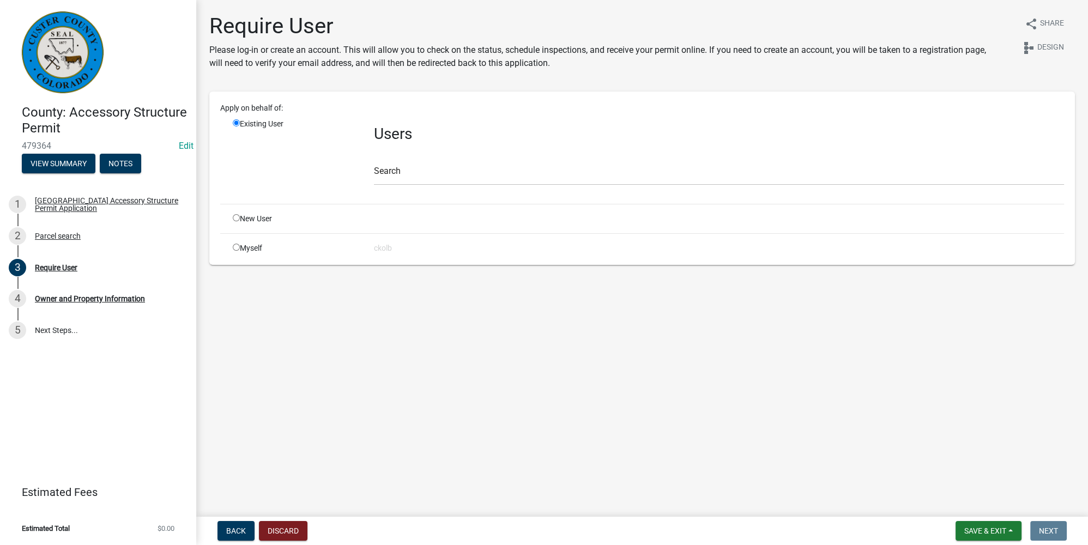
click at [234, 219] on input "radio" at bounding box center [236, 217] width 7 height 7
radio input "true"
radio input "false"
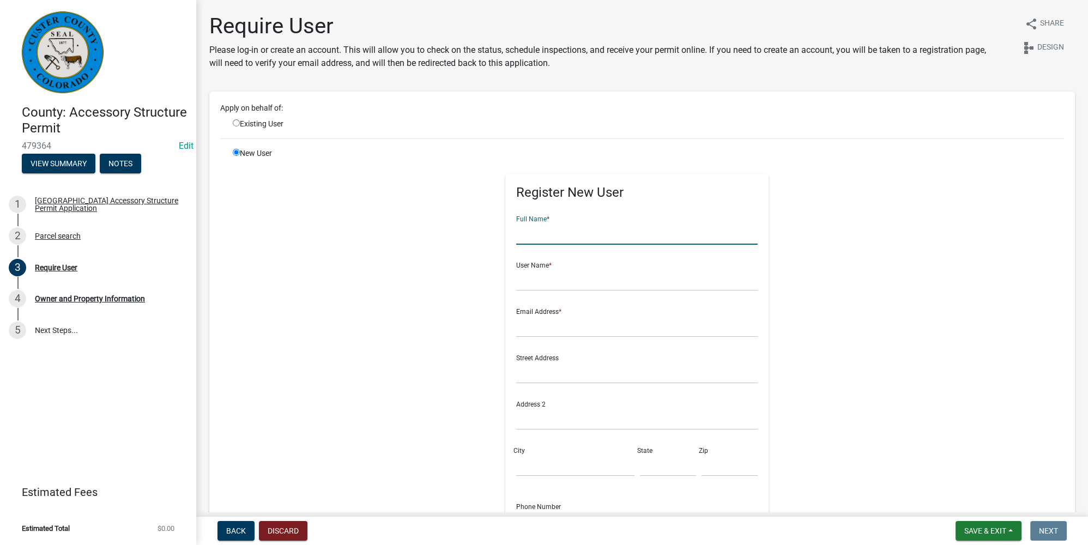
click at [572, 237] on input "text" at bounding box center [636, 233] width 241 height 22
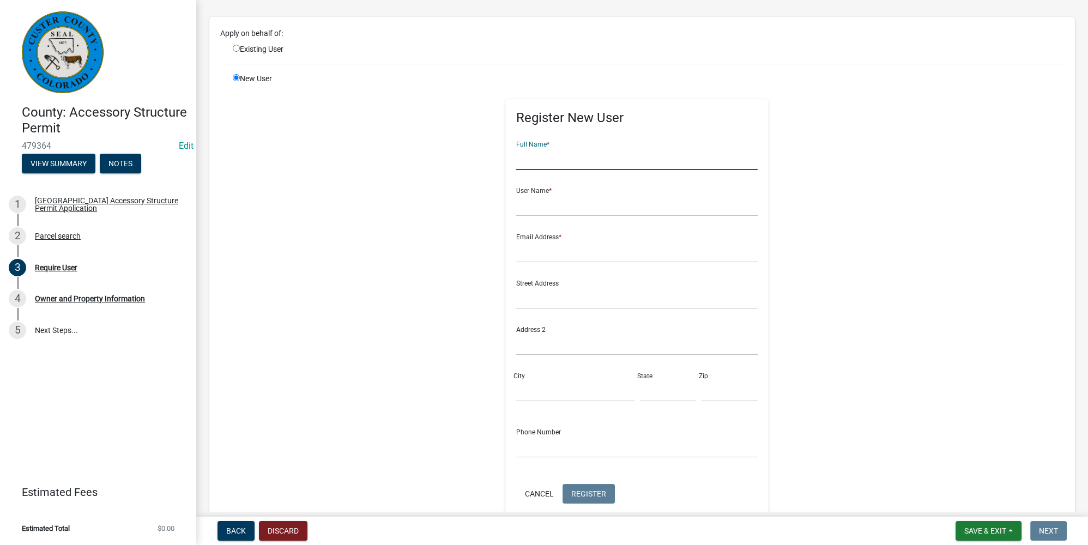
scroll to position [99, 0]
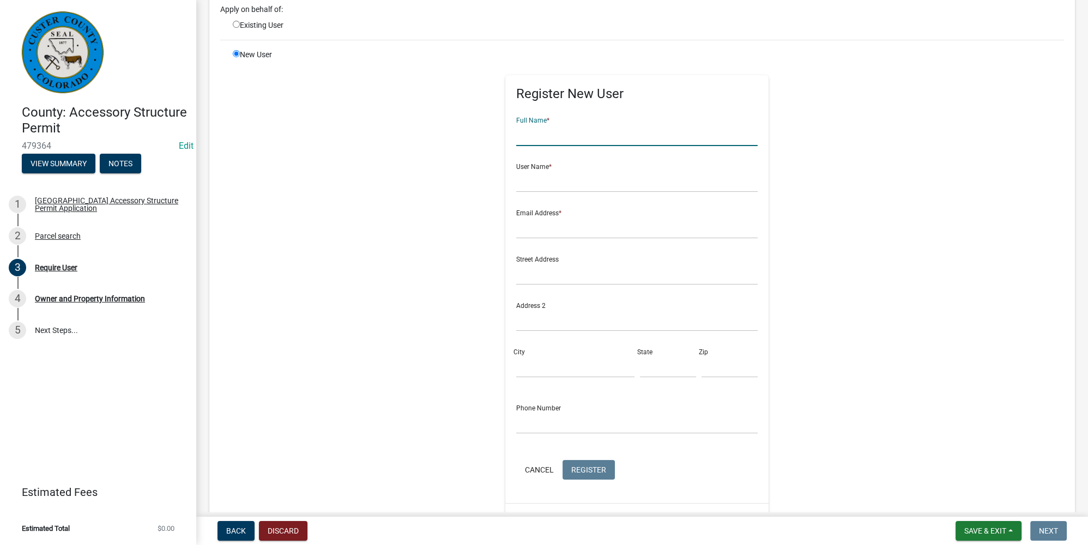
drag, startPoint x: 531, startPoint y: 137, endPoint x: 696, endPoint y: 140, distance: 164.6
click at [531, 137] on input "text" at bounding box center [636, 135] width 241 height 22
type input "[PERSON_NAME]"
click at [577, 188] on input "text" at bounding box center [636, 181] width 241 height 22
type input "Test9999"
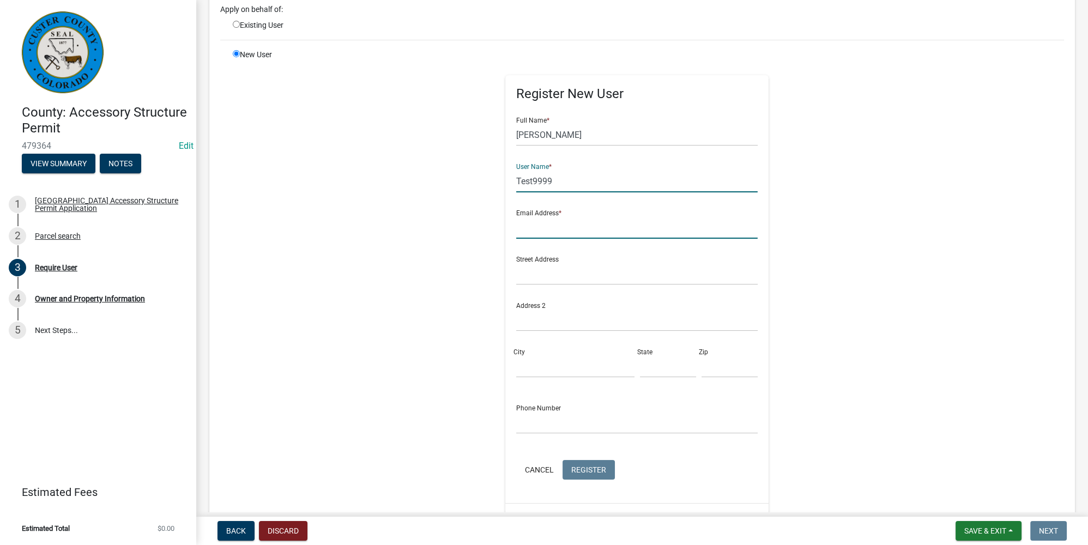
click at [555, 223] on input "text" at bounding box center [636, 227] width 241 height 22
type input "[EMAIL_ADDRESS][DOMAIN_NAME]"
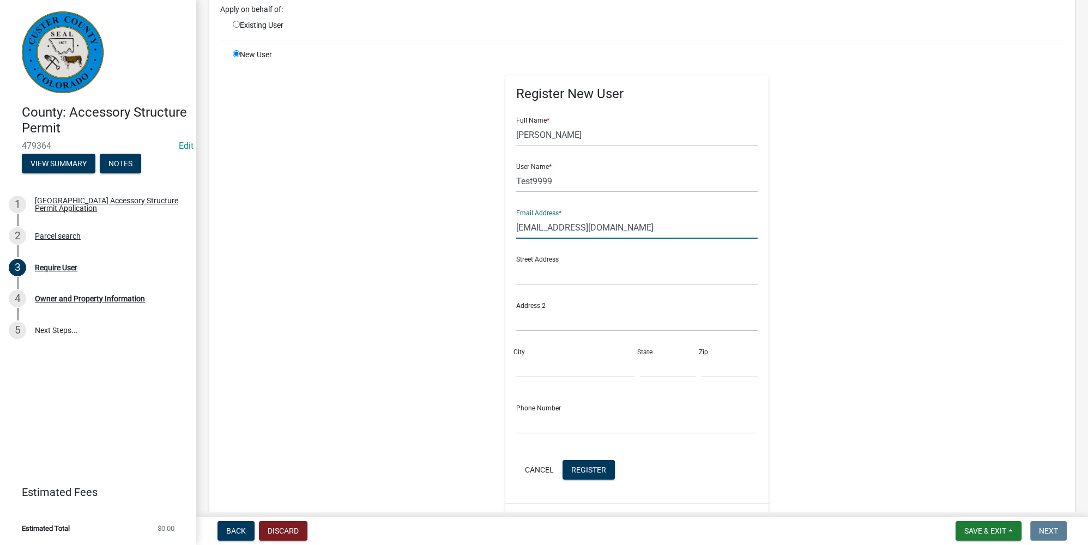
click at [793, 246] on div "Register New User Full Name * Sheyenne Shy User Name * Test9999 Email Address *…" at bounding box center [637, 294] width 559 height 491
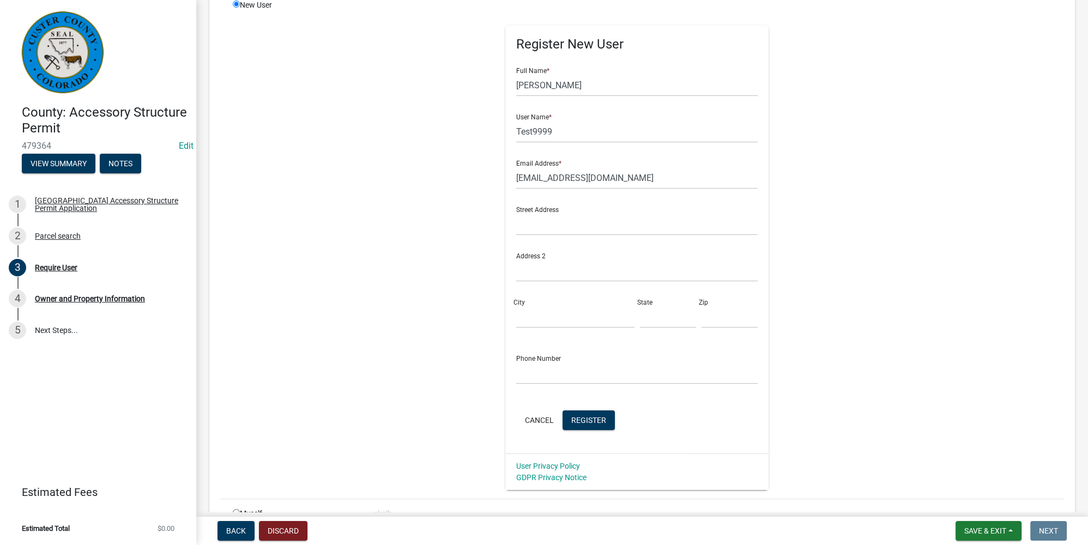
click at [656, 410] on div "Cancel Register" at bounding box center [636, 421] width 241 height 22
click at [804, 162] on div "Register New User Full Name * Sheyenne Shy User Name * Test9999 Email Address *…" at bounding box center [637, 244] width 559 height 491
click at [582, 129] on input "Test9999" at bounding box center [636, 131] width 241 height 22
type input "Test999"
click at [602, 86] on input "[PERSON_NAME]" at bounding box center [636, 85] width 241 height 22
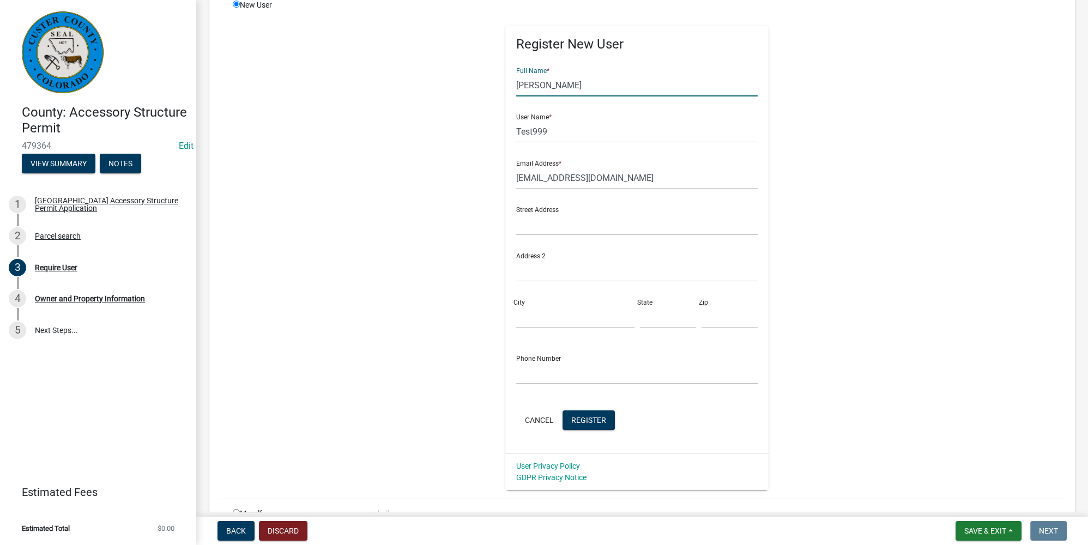
click at [641, 44] on h5 "Register New User" at bounding box center [636, 45] width 241 height 16
click at [691, 211] on div "Street Address" at bounding box center [636, 217] width 241 height 38
click at [562, 138] on input "Test999" at bounding box center [636, 131] width 241 height 22
click at [788, 180] on div "Register New User Full Name * Sheyenne Shy User Name * Test999 Email Address * …" at bounding box center [637, 244] width 559 height 491
click at [518, 178] on input "[EMAIL_ADDRESS][DOMAIN_NAME]" at bounding box center [636, 178] width 241 height 22
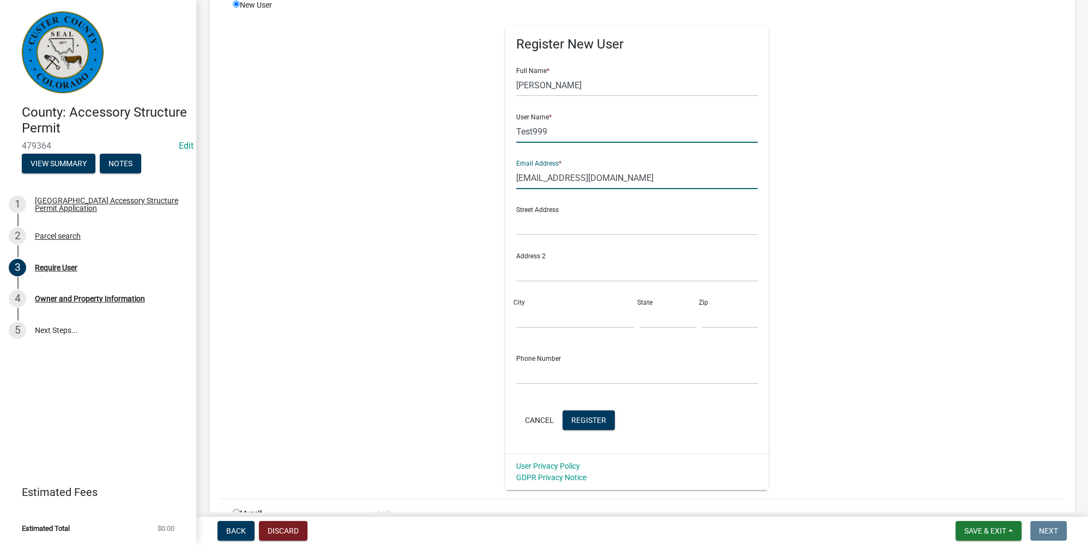
click at [590, 134] on input "Test999" at bounding box center [636, 131] width 241 height 22
drag, startPoint x: 612, startPoint y: 182, endPoint x: 471, endPoint y: 183, distance: 141.2
click at [471, 183] on div "Register New User Full Name * Sheyenne Shy User Name * Test999 Email Address * …" at bounding box center [637, 244] width 559 height 491
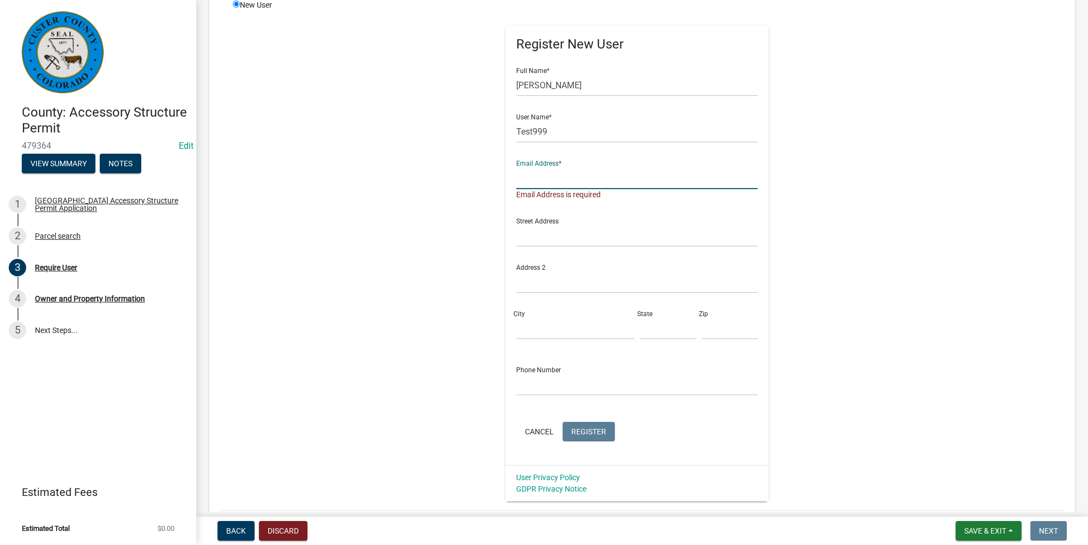
click at [774, 242] on div "Register New User Full Name * Sheyenne Shy User Name * Test999 Email Address * …" at bounding box center [637, 250] width 559 height 502
click at [546, 134] on input "Test999" at bounding box center [636, 131] width 241 height 22
click at [823, 166] on div "Register New User Full Name * Sheyenne Shy User Name * Test999 Email Address * …" at bounding box center [637, 250] width 559 height 502
click at [545, 182] on input "text" at bounding box center [636, 178] width 241 height 22
click at [817, 241] on div "Register New User Full Name * Sheyenne Shy User Name * Test999 Email Address * …" at bounding box center [637, 250] width 559 height 502
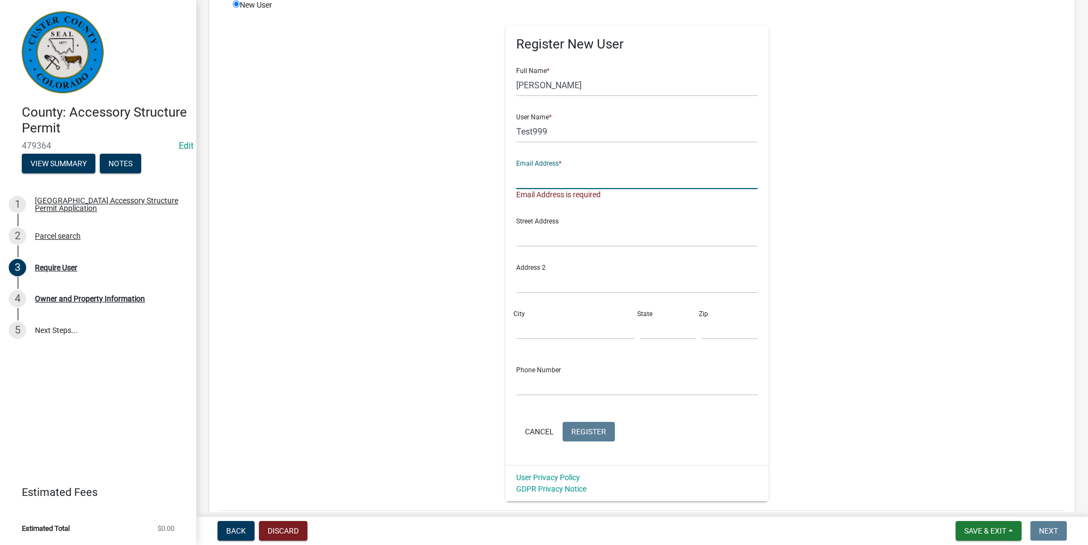
drag, startPoint x: 537, startPoint y: 180, endPoint x: 575, endPoint y: 172, distance: 38.0
click at [537, 180] on input "text" at bounding box center [636, 178] width 241 height 22
click at [549, 132] on input "Test999" at bounding box center [636, 131] width 241 height 22
drag, startPoint x: 549, startPoint y: 132, endPoint x: 411, endPoint y: 132, distance: 137.9
click at [411, 132] on div "Register New User Full Name * Sheyenne Shy User Name * Test999 Email Address * …" at bounding box center [637, 250] width 559 height 502
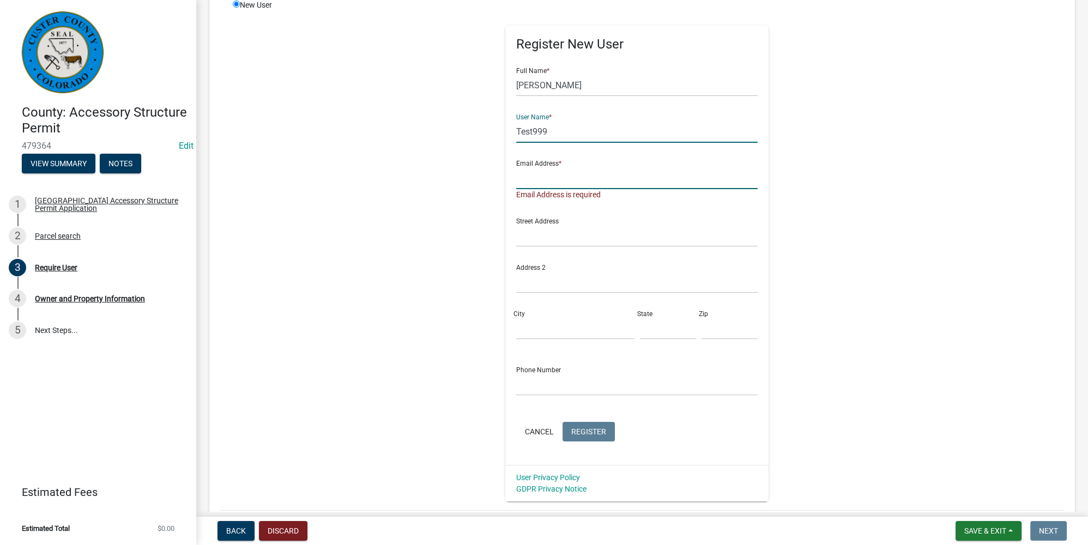
click at [533, 179] on input "text" at bounding box center [636, 178] width 241 height 22
click at [772, 230] on div "Register New User Full Name * Sheyenne Shy User Name * Test999 Email Address * …" at bounding box center [637, 250] width 559 height 502
drag, startPoint x: 541, startPoint y: 121, endPoint x: 454, endPoint y: 120, distance: 87.2
click at [454, 120] on div "Register New User Full Name * Sheyenne Shy User Name * Test999 Email Address * …" at bounding box center [637, 250] width 559 height 502
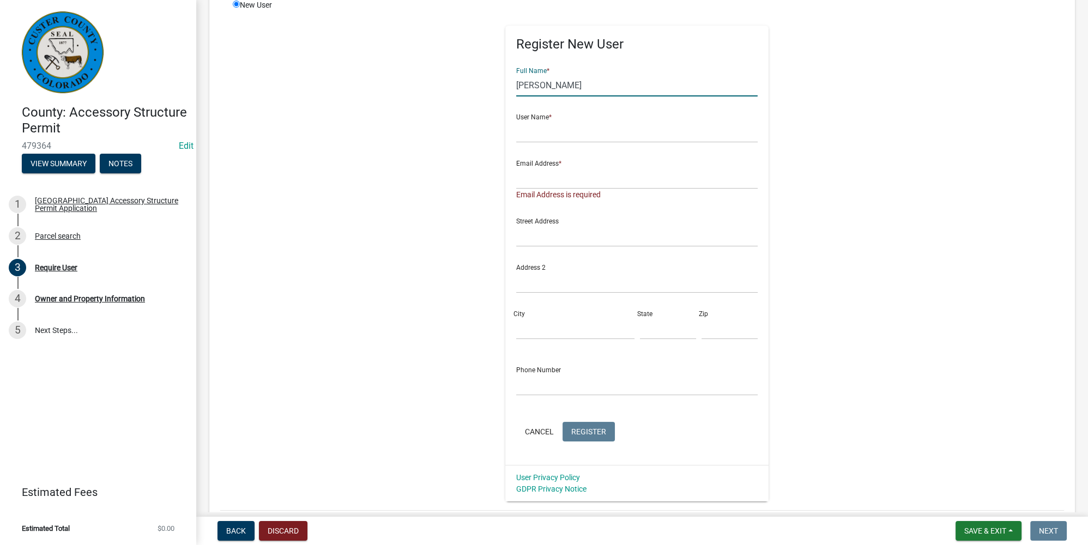
drag, startPoint x: 568, startPoint y: 82, endPoint x: 460, endPoint y: 88, distance: 108.7
click at [459, 87] on div "Register New User Full Name * Sheyenne Shy User Name * Email Address * Email Ad…" at bounding box center [637, 250] width 559 height 502
click at [824, 152] on div "Register New User Full Name * User Name * Email Address * Email Address is requ…" at bounding box center [637, 250] width 559 height 502
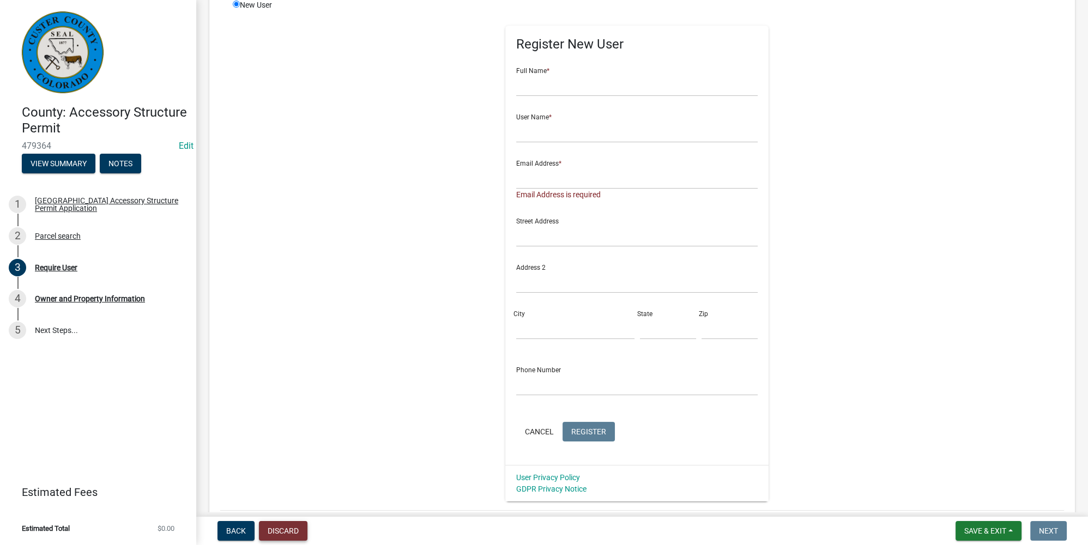
click at [283, 524] on button "Discard" at bounding box center [283, 531] width 49 height 20
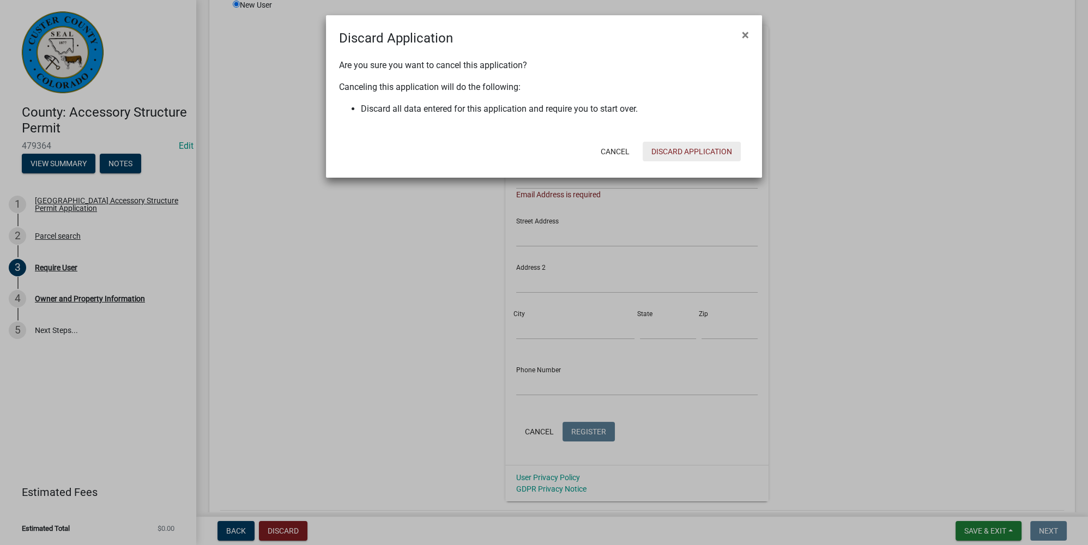
click at [676, 146] on button "Discard Application" at bounding box center [692, 152] width 98 height 20
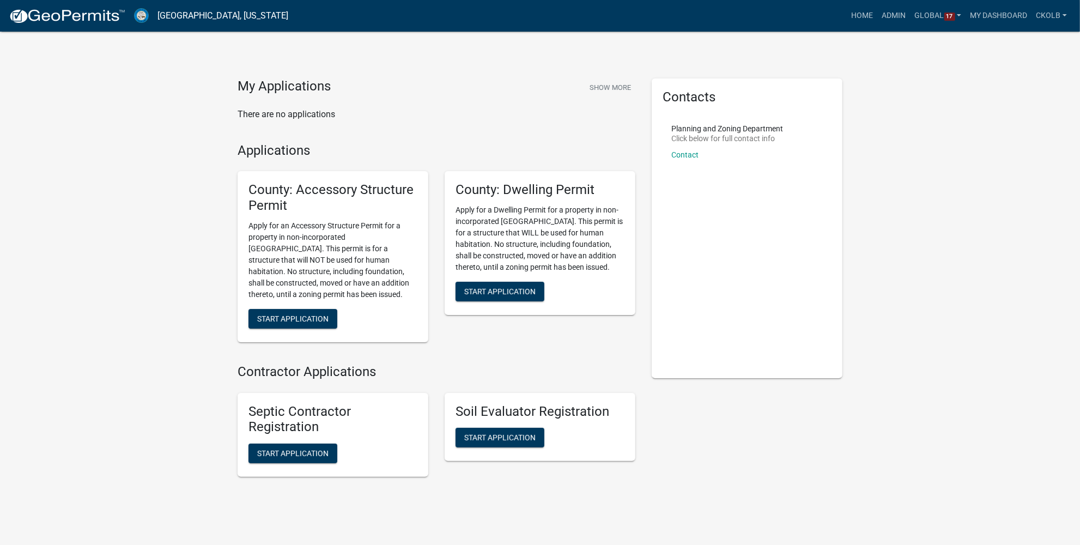
click at [200, 180] on div "My Applications Show More There are no applications Applications County: Access…" at bounding box center [540, 285] width 1080 height 571
click at [884, 20] on link "Admin" at bounding box center [894, 15] width 33 height 21
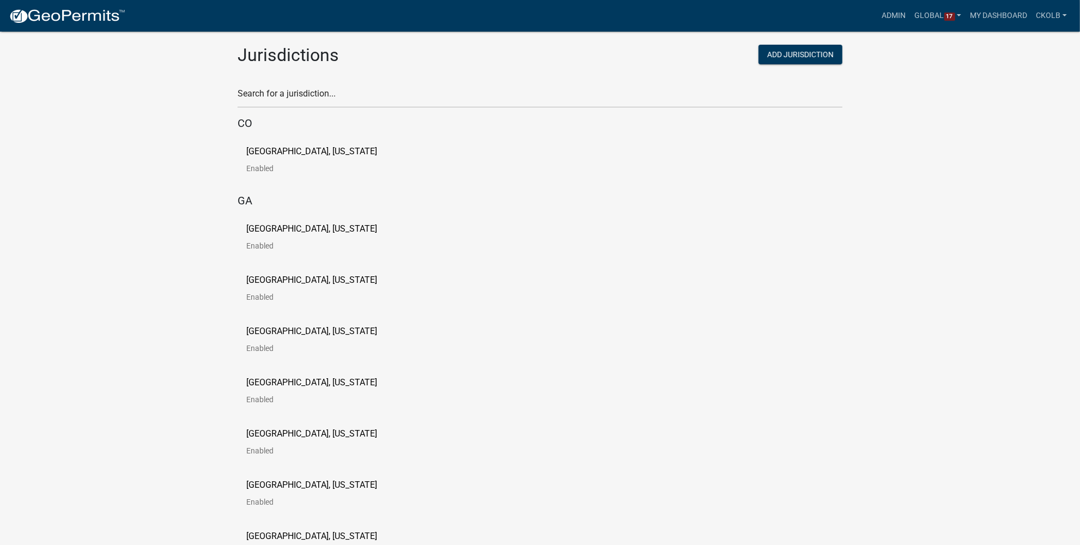
click at [304, 154] on p "[GEOGRAPHIC_DATA], [US_STATE]" at bounding box center [311, 151] width 131 height 9
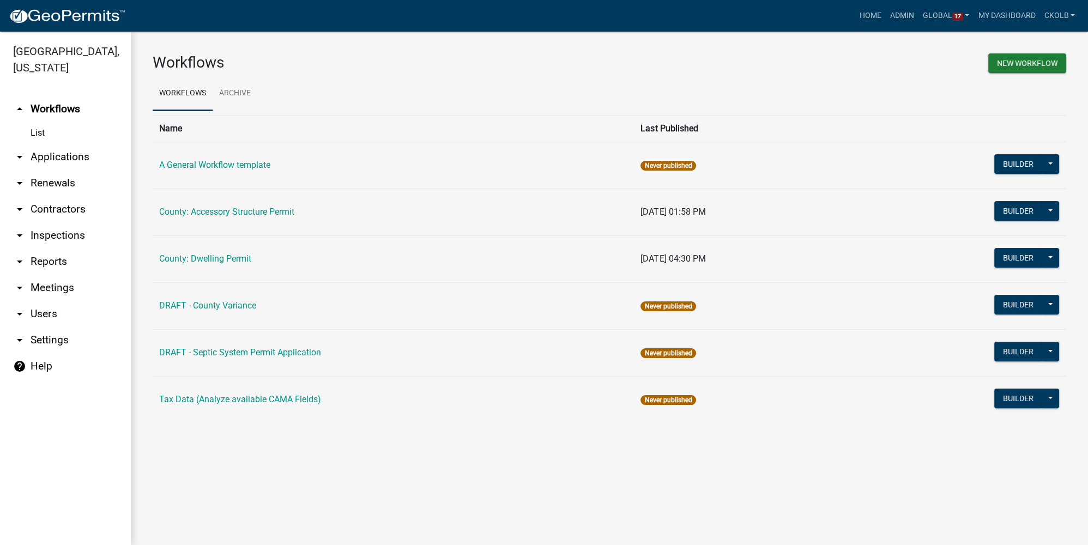
click at [625, 429] on div "Workflows New Workflow Workflows Archive Name Last Published A General Workflow…" at bounding box center [609, 243] width 957 height 422
click at [565, 445] on div "Workflows New Workflow Workflows Archive Name Last Published A General Workflow…" at bounding box center [609, 243] width 957 height 422
click at [366, 68] on h3 "Workflows" at bounding box center [377, 62] width 449 height 19
click at [1013, 214] on button "Builder" at bounding box center [1018, 211] width 48 height 20
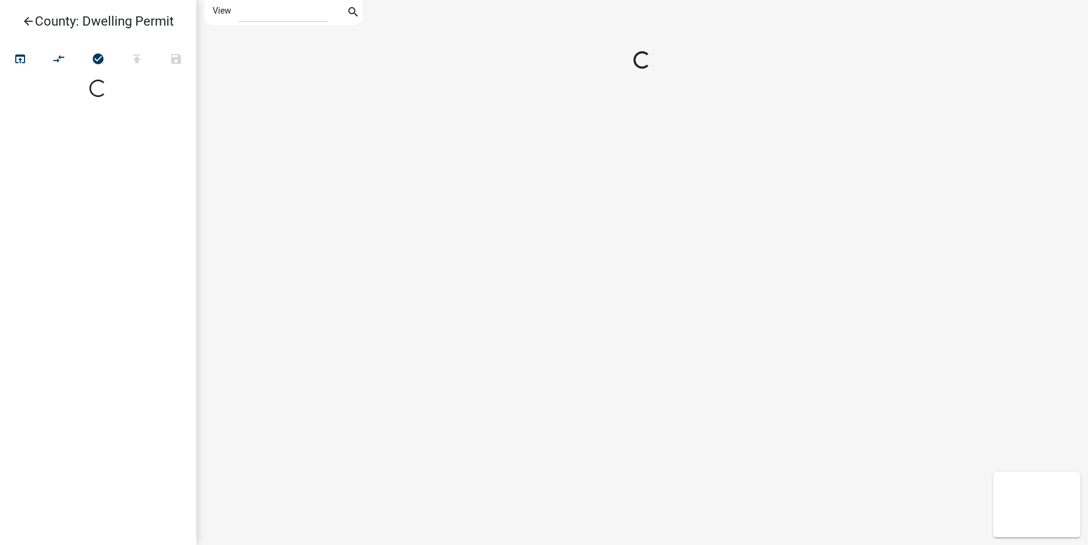
select select "1"
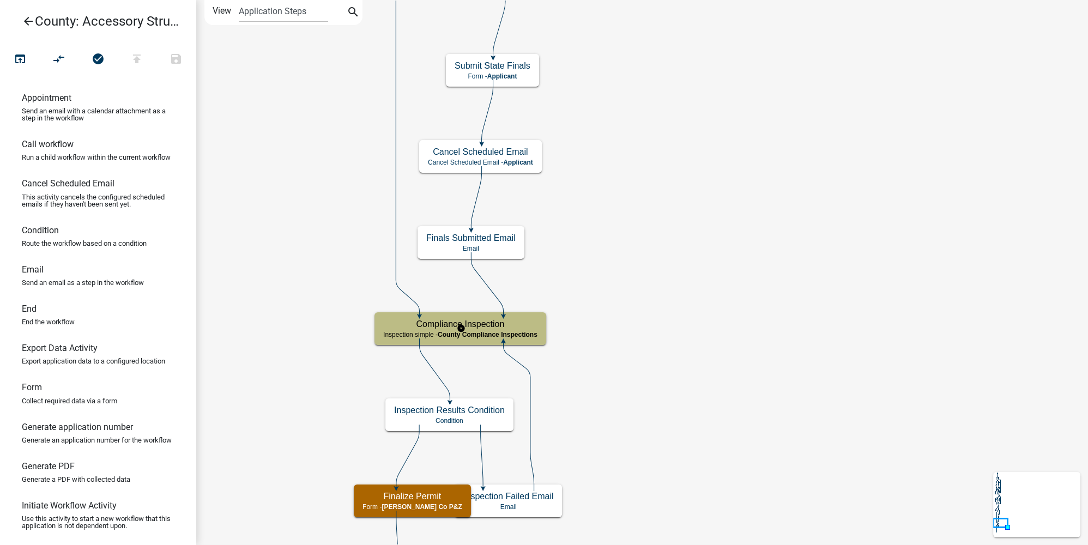
click at [520, 327] on h5 "Compliance Inspection" at bounding box center [460, 324] width 154 height 10
select select "815A6D13-0D29-432A-AA7A-42C64C5612EC"
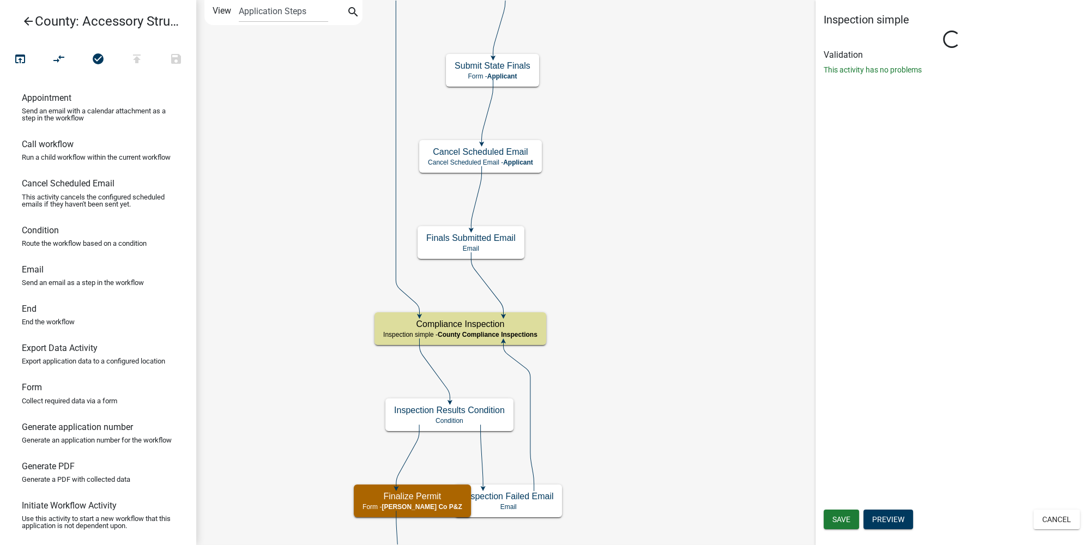
select select "cd09b013-b94f-4524-a046-a3f04ce1867e"
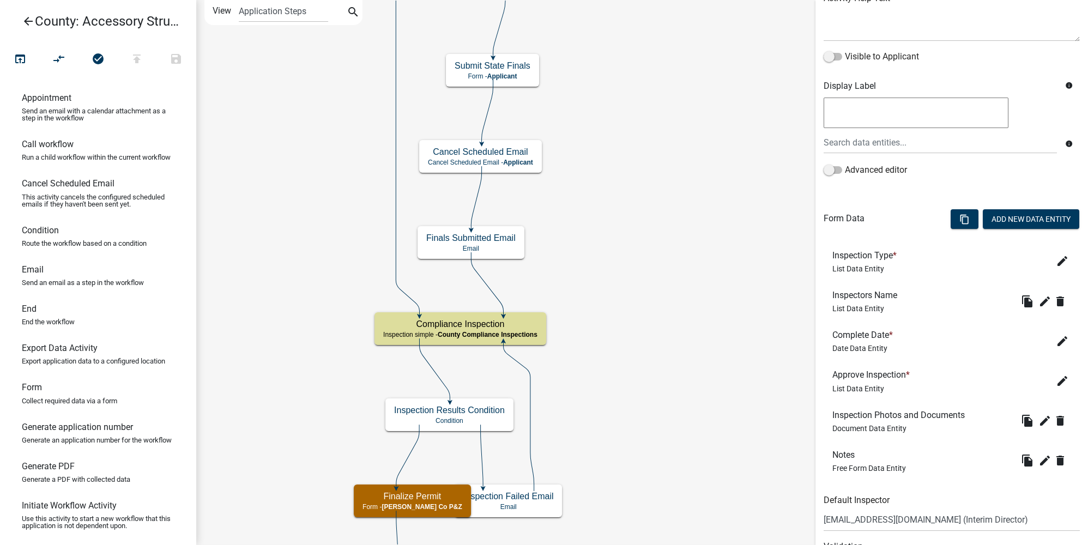
scroll to position [201, 0]
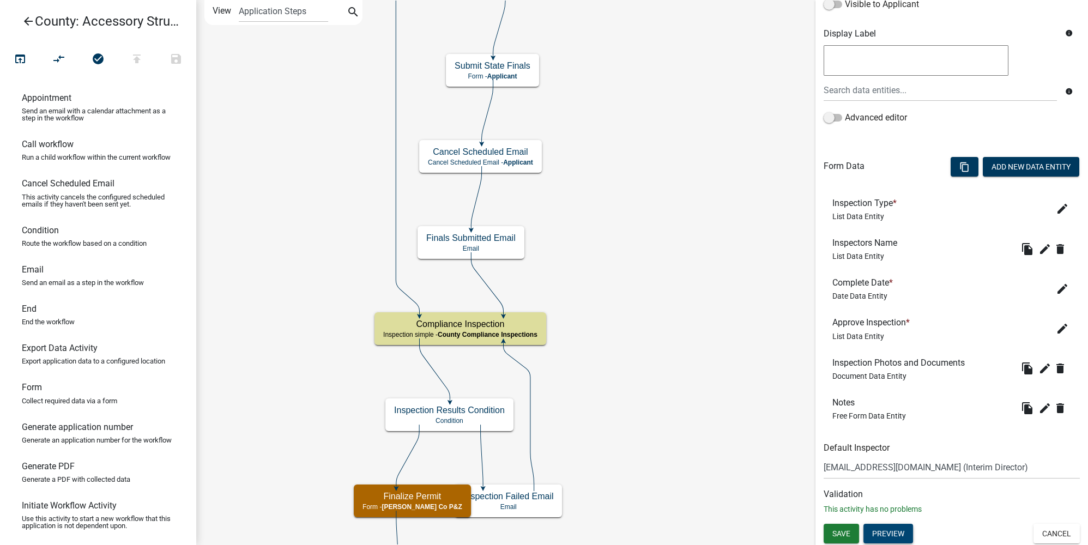
click at [899, 530] on button "Preview" at bounding box center [888, 534] width 50 height 20
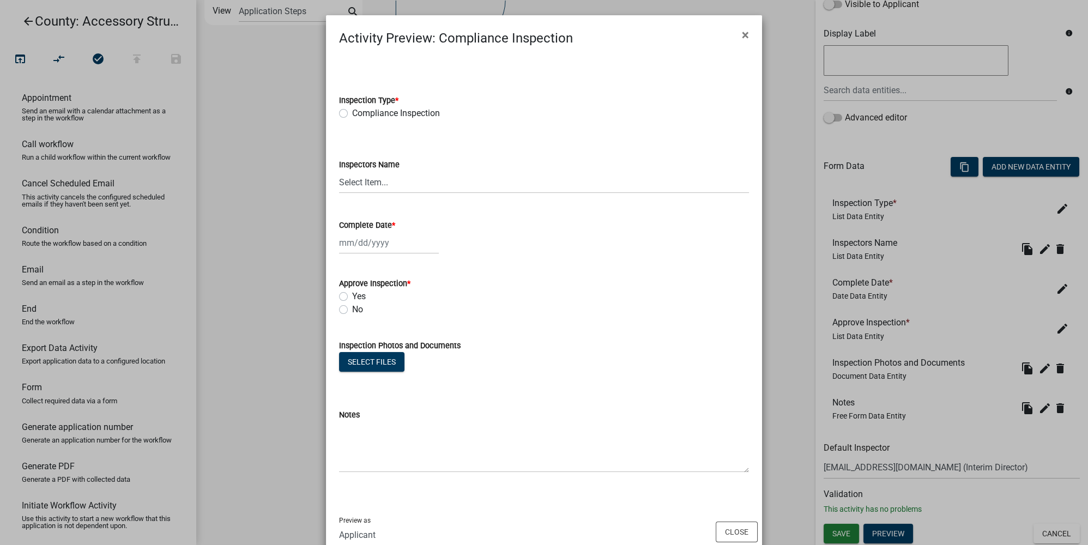
scroll to position [29, 0]
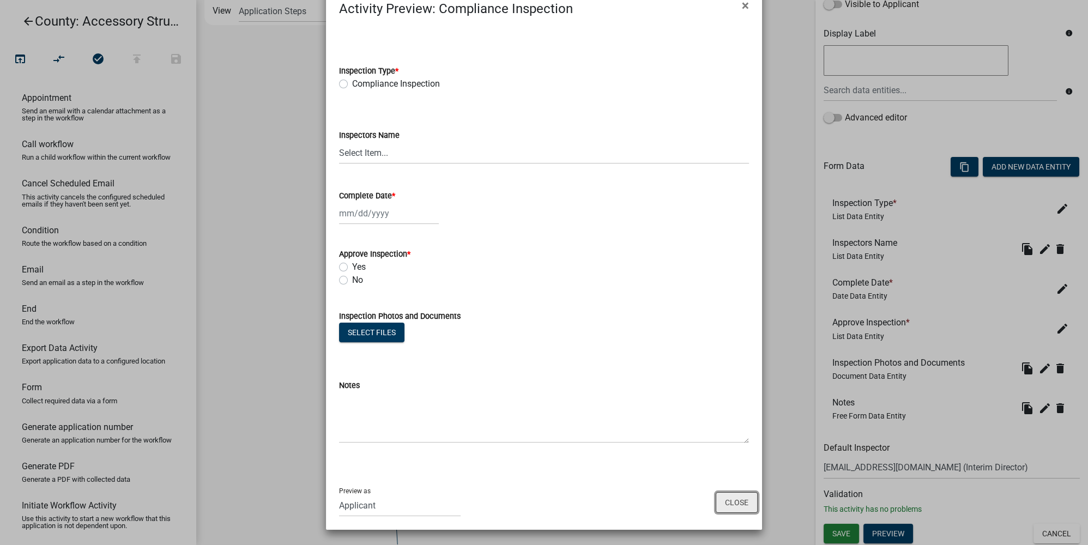
click at [733, 501] on button "Close" at bounding box center [737, 502] width 42 height 21
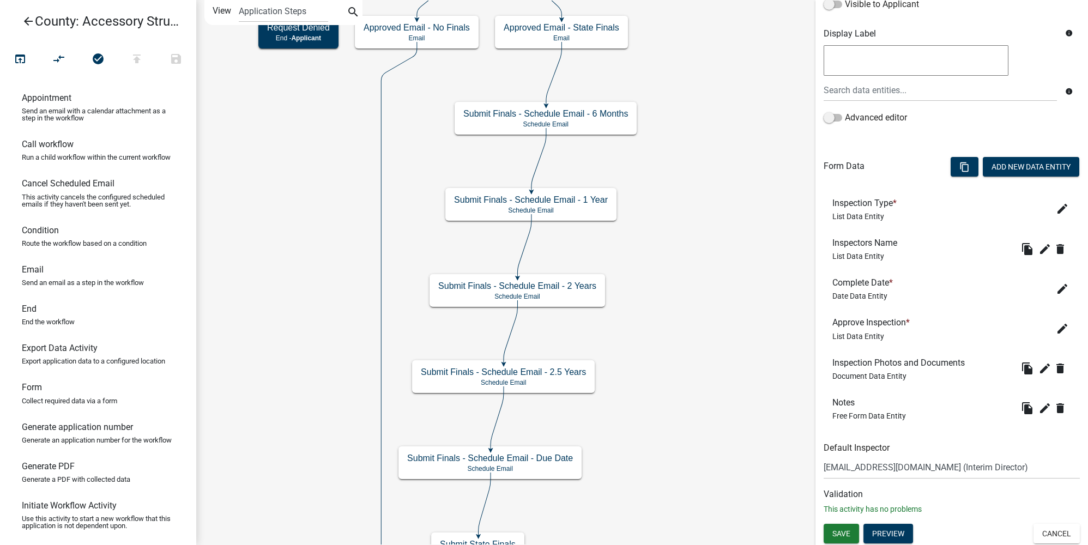
click at [27, 19] on icon "arrow_back" at bounding box center [28, 22] width 13 height 15
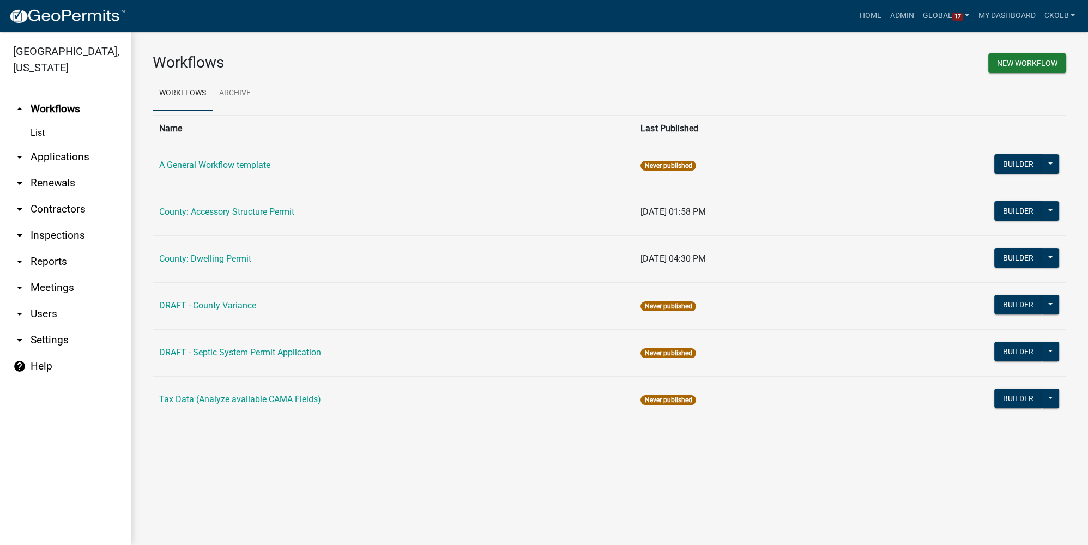
click at [316, 443] on div "Workflows New Workflow Workflows Archive Name Last Published A General Workflow…" at bounding box center [609, 243] width 957 height 422
click at [462, 42] on div "Workflows New Workflow Workflows Archive Name Last Published A General Workflow…" at bounding box center [609, 243] width 957 height 422
click at [204, 46] on div "Workflows New Workflow Workflows Archive Name Last Published A General Workflow…" at bounding box center [609, 243] width 957 height 422
click at [240, 446] on div "Workflows New Workflow Workflows Archive Name Last Published A General Workflow…" at bounding box center [609, 243] width 957 height 422
click at [1014, 307] on button "Builder" at bounding box center [1018, 305] width 48 height 20
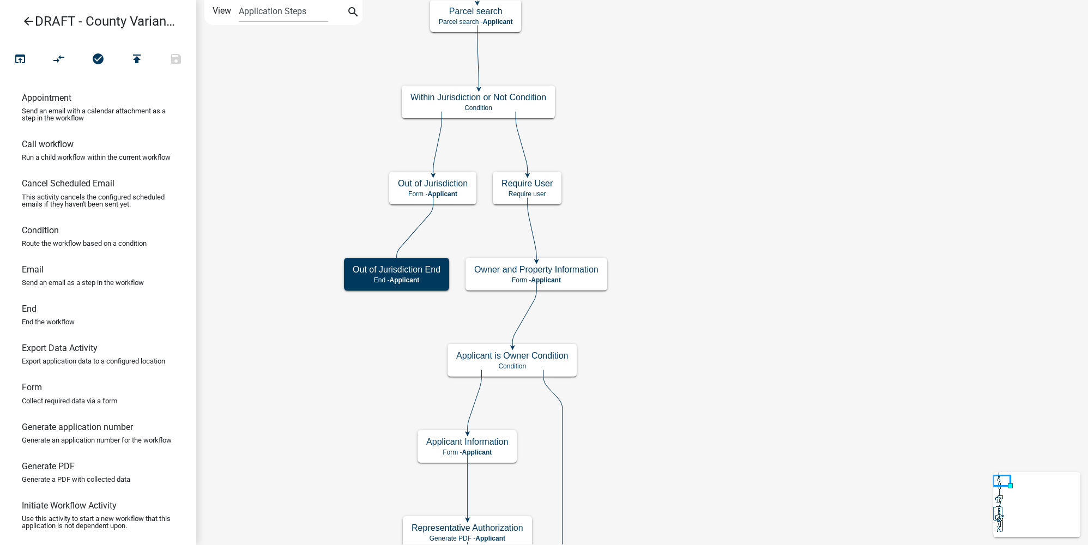
click at [27, 15] on icon "arrow_back" at bounding box center [28, 22] width 13 height 15
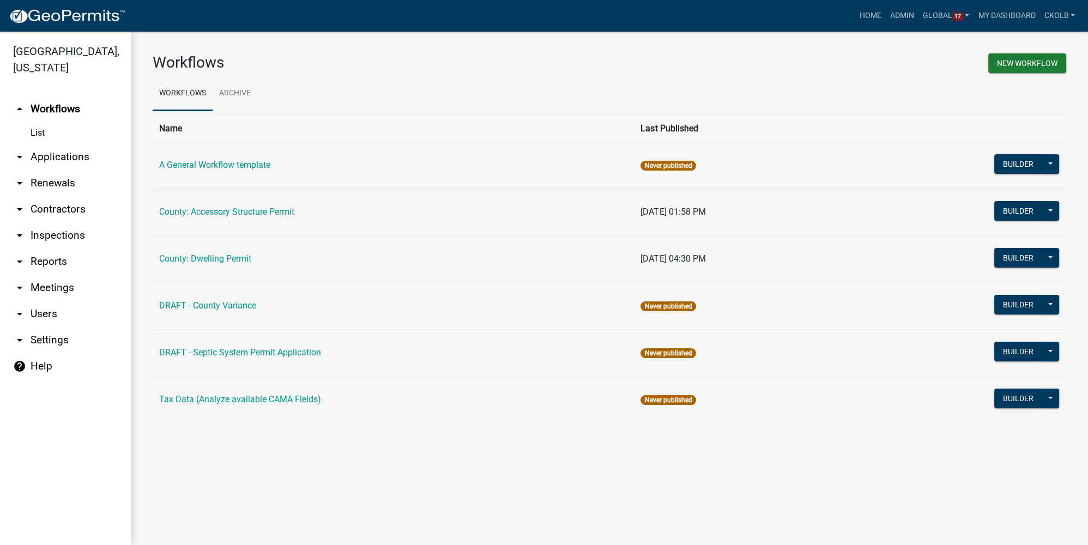
click at [415, 449] on div "Workflows New Workflow Workflows Archive Name Last Published A General Workflow…" at bounding box center [609, 243] width 957 height 422
click at [596, 509] on main "Workflows New Workflow Workflows Archive Name Last Published A General Workflow…" at bounding box center [609, 289] width 957 height 514
click at [366, 49] on div "Workflows New Workflow Workflows Archive Name Last Published A General Workflow…" at bounding box center [609, 243] width 957 height 422
click at [340, 56] on h3 "Workflows" at bounding box center [377, 62] width 449 height 19
click at [422, 57] on h3 "Workflows" at bounding box center [377, 62] width 449 height 19
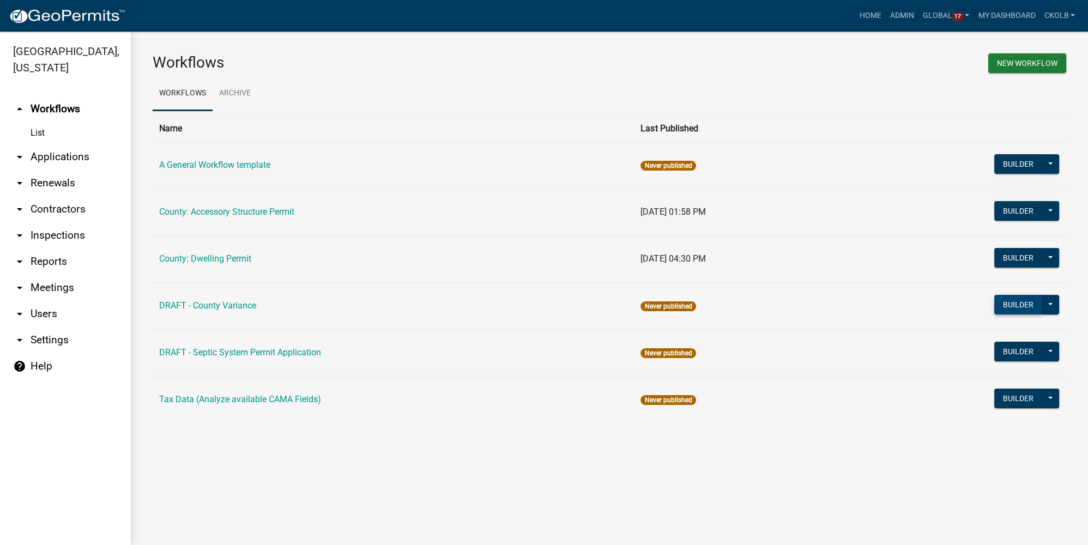
click at [1025, 310] on button "Builder" at bounding box center [1018, 305] width 48 height 20
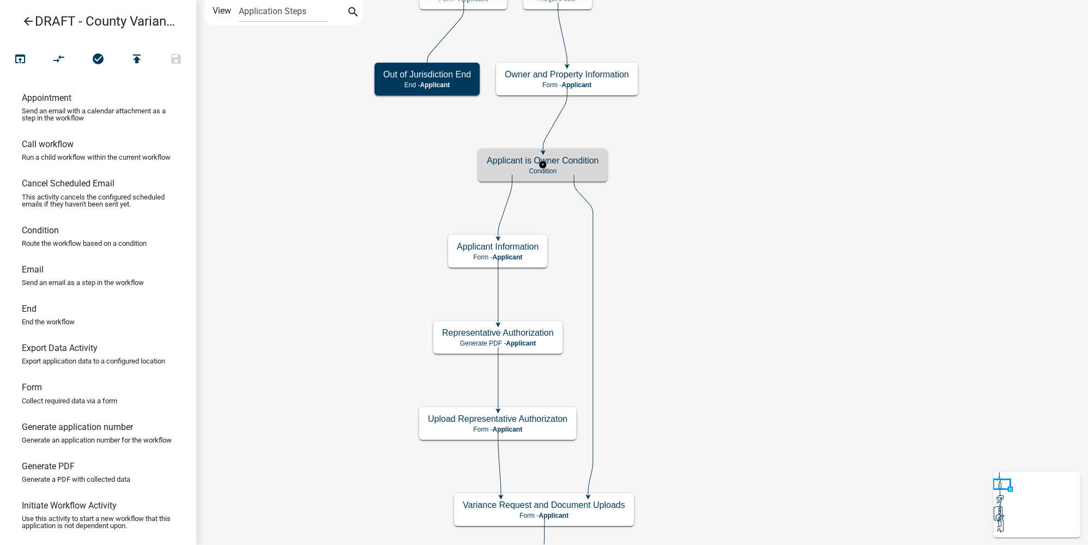
click at [591, 165] on h5 "Applicant is Owner Condition" at bounding box center [543, 160] width 112 height 10
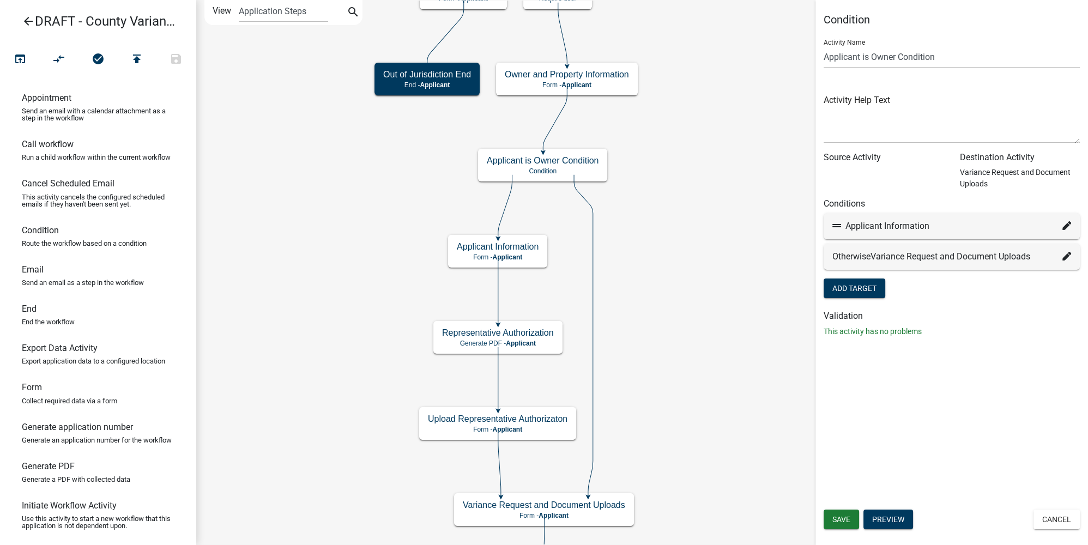
click at [1064, 226] on icon at bounding box center [1066, 225] width 9 height 9
select select "9: 6e9a08d2-3d97-48e2-b94a-d449ba681b3b"
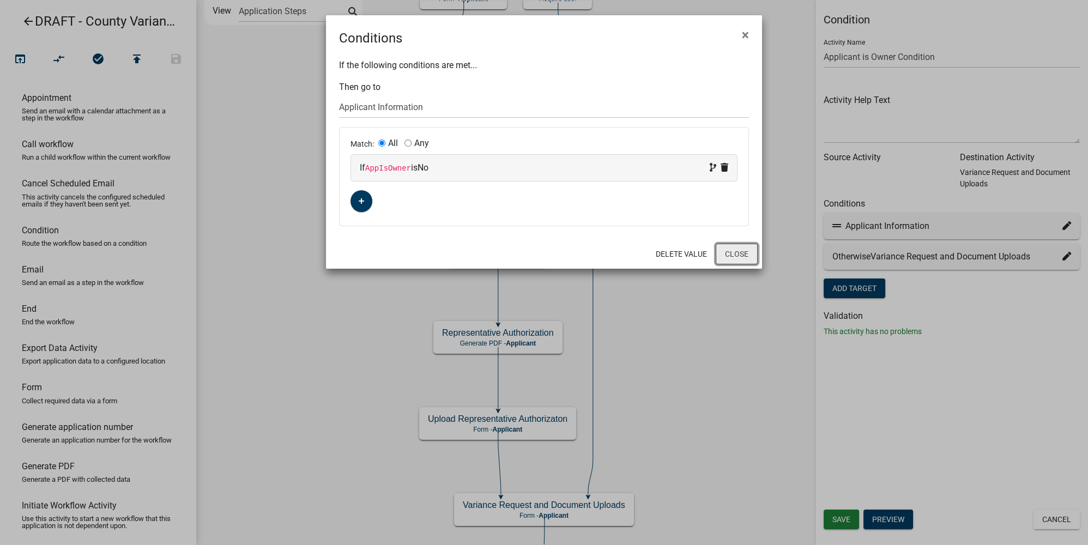
click at [749, 254] on button "Close" at bounding box center [737, 254] width 42 height 21
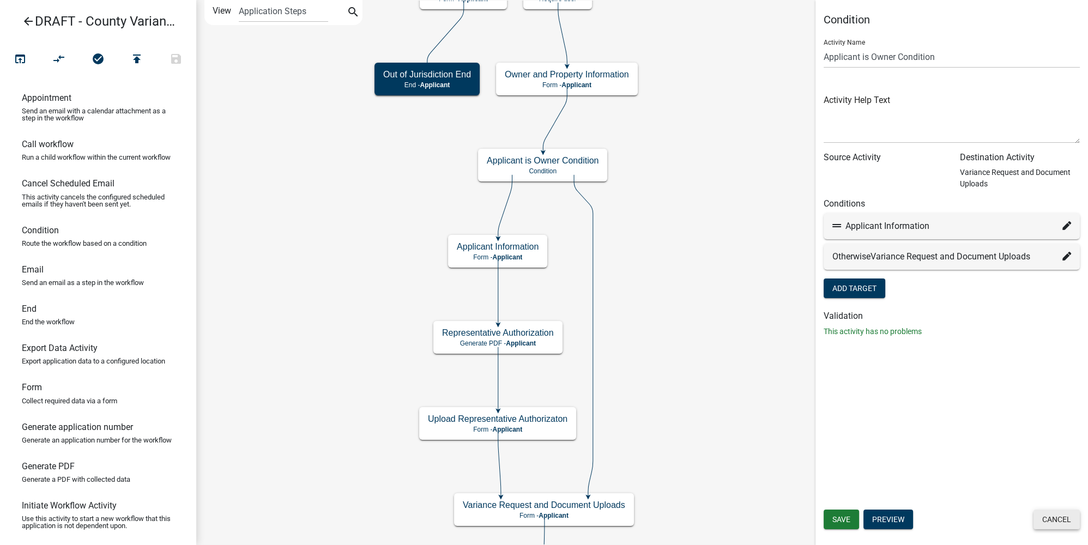
click at [1056, 518] on button "Cancel" at bounding box center [1057, 520] width 46 height 20
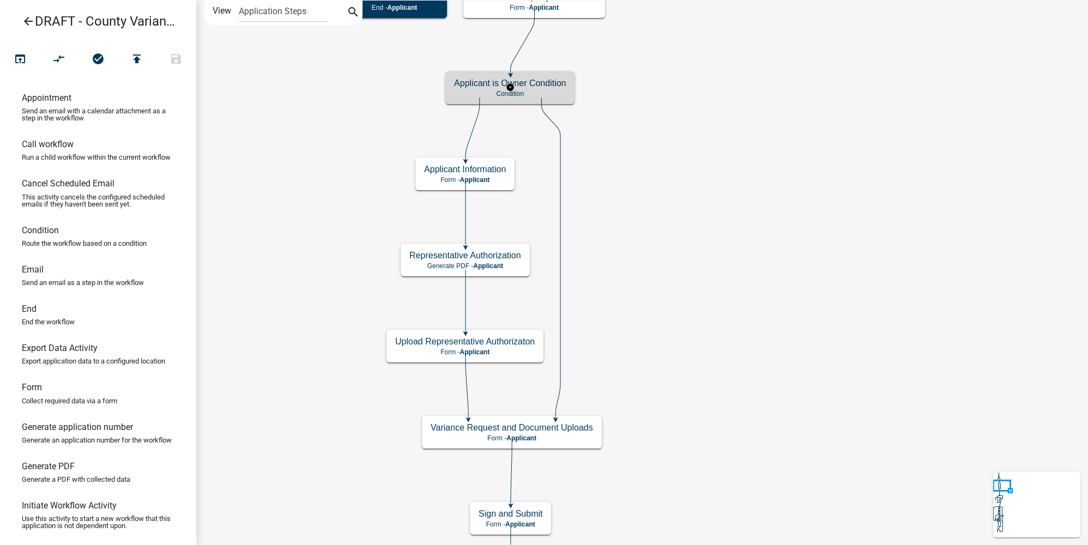
click at [559, 83] on h5 "Applicant is Owner Condition" at bounding box center [510, 83] width 112 height 10
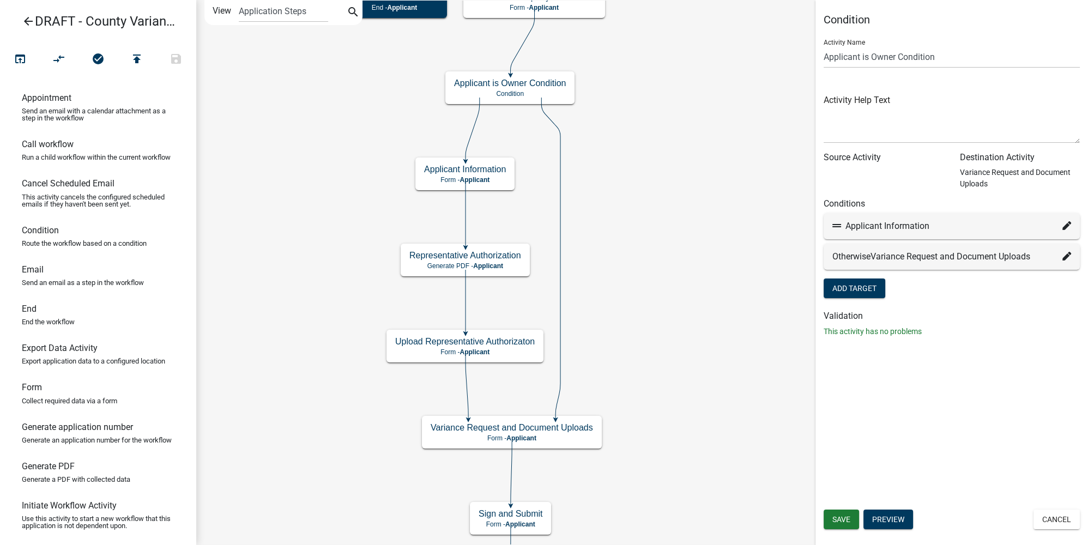
click at [1061, 227] on div "Applicant Information" at bounding box center [951, 226] width 239 height 13
click at [1070, 227] on icon at bounding box center [1066, 225] width 9 height 9
select select "9: 6e9a08d2-3d97-48e2-b94a-d449ba681b3b"
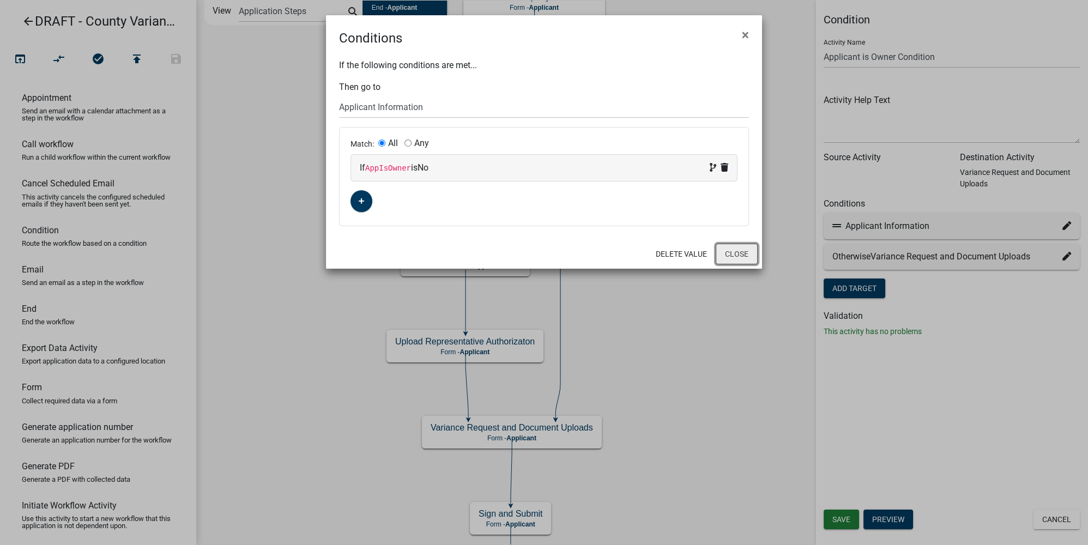
click at [746, 247] on button "Close" at bounding box center [737, 254] width 42 height 21
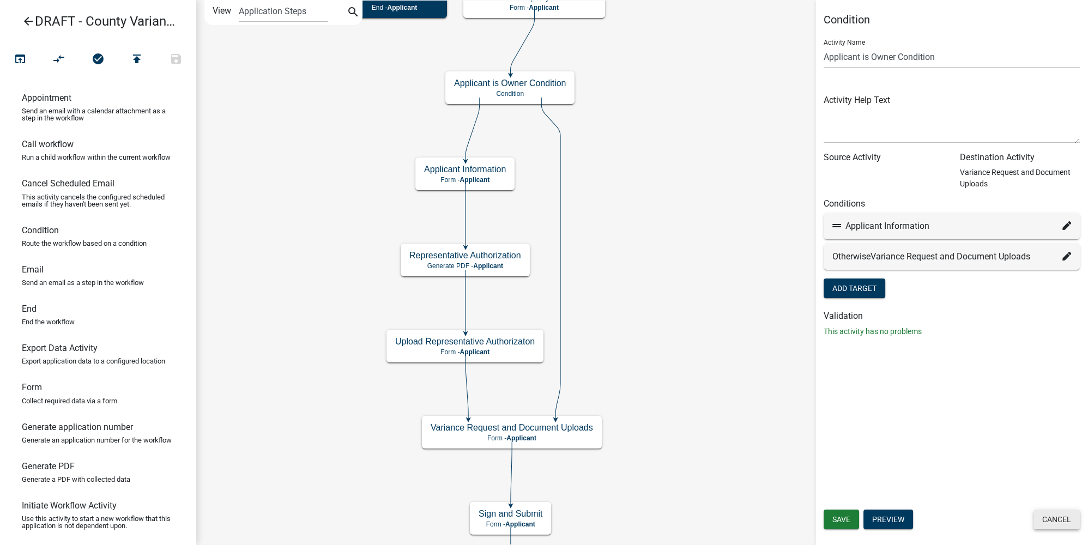
click at [1066, 521] on button "Cancel" at bounding box center [1057, 520] width 46 height 20
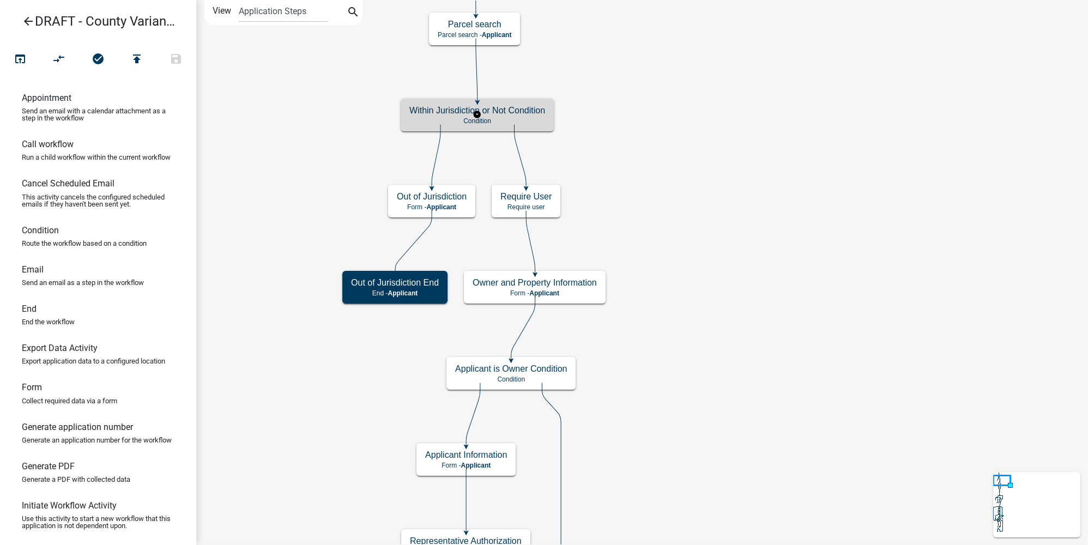
click at [532, 119] on p "Condition" at bounding box center [477, 121] width 136 height 8
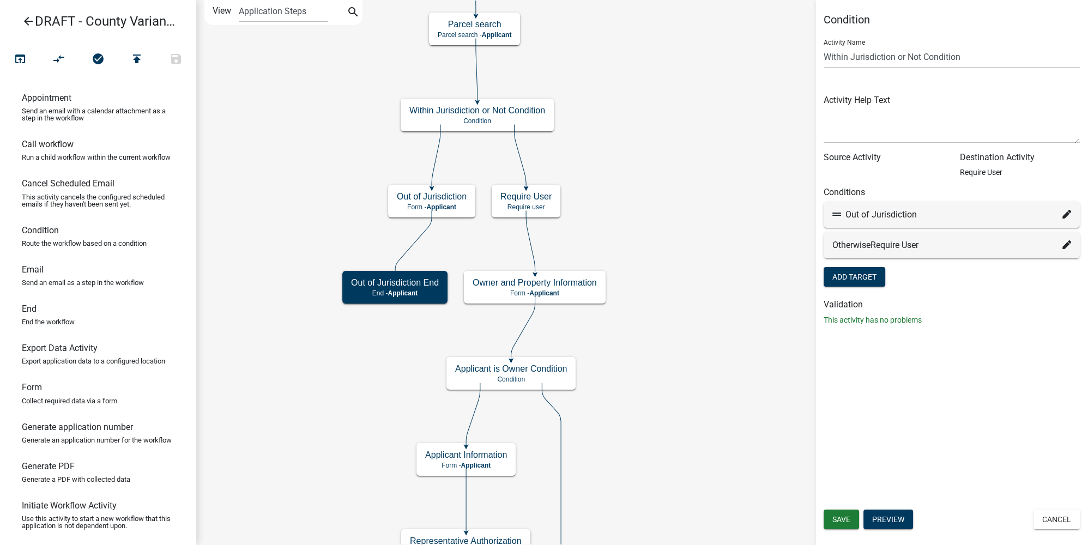
click at [1067, 216] on icon at bounding box center [1066, 214] width 9 height 9
select select "4: b43882ba-a9ec-4c87-a2e2-0b361ef1b997"
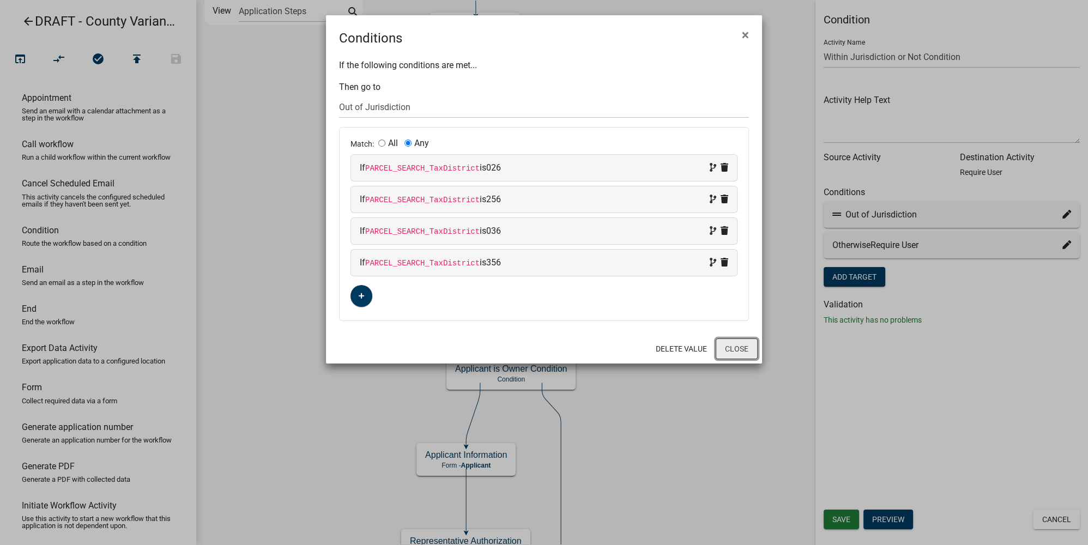
click at [738, 350] on button "Close" at bounding box center [737, 349] width 42 height 21
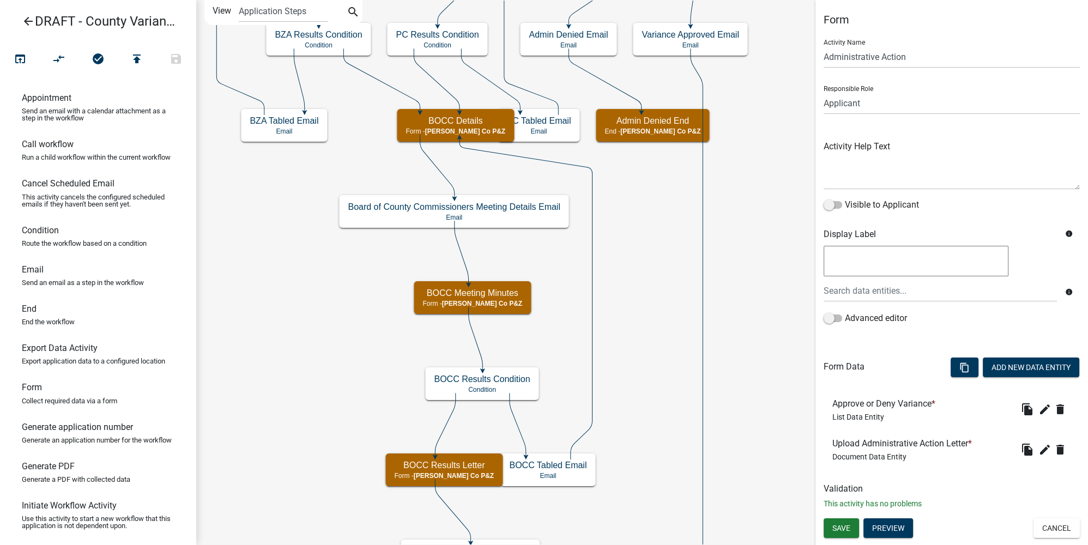
click at [796, 150] on icon "Start Start - Applicant Variance Process Introduction Form - Applicant Parcel s…" at bounding box center [642, 511] width 891 height 1020
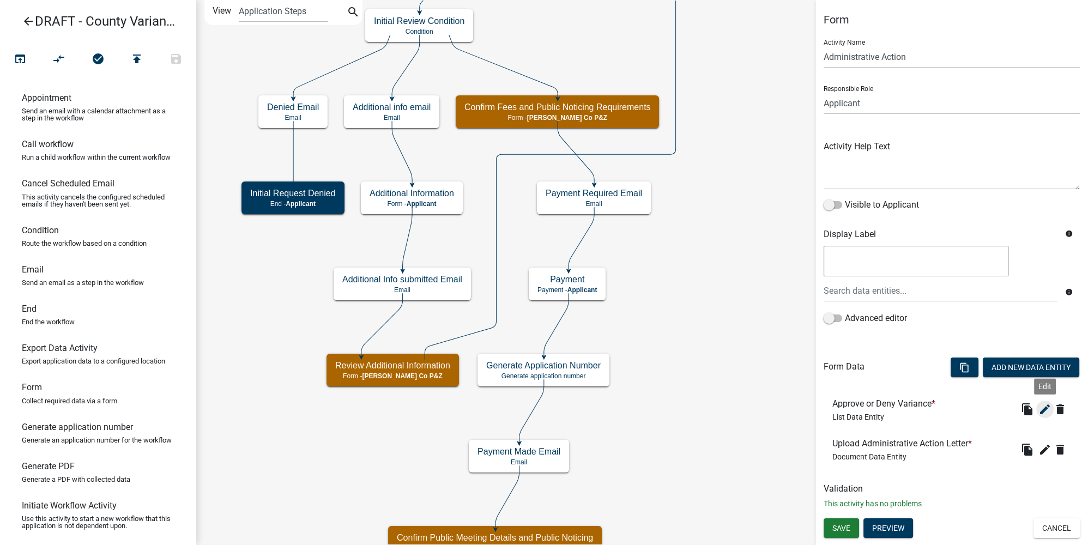
click at [1049, 412] on icon "edit" at bounding box center [1044, 409] width 13 height 13
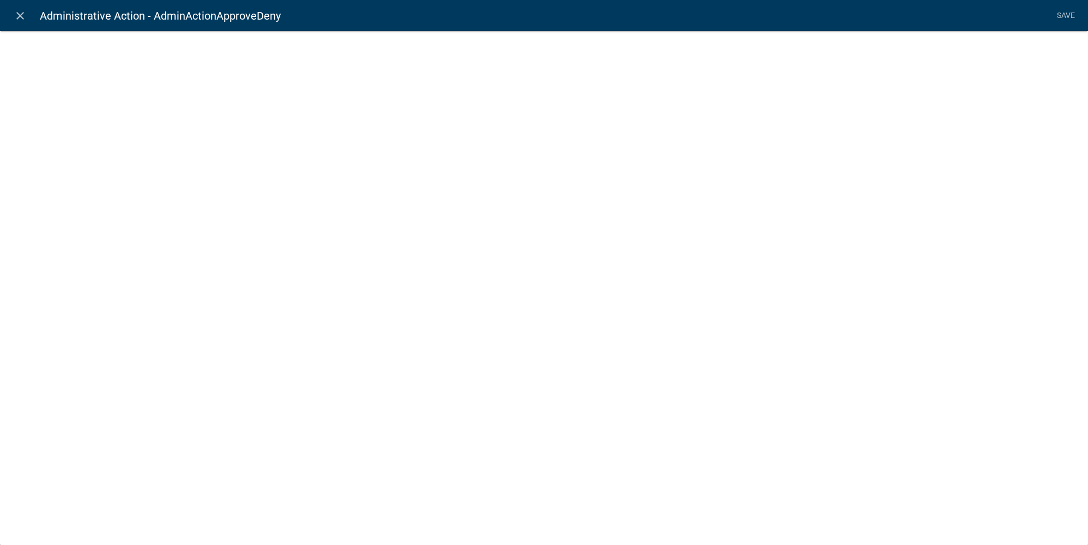
select select "list-data"
select select
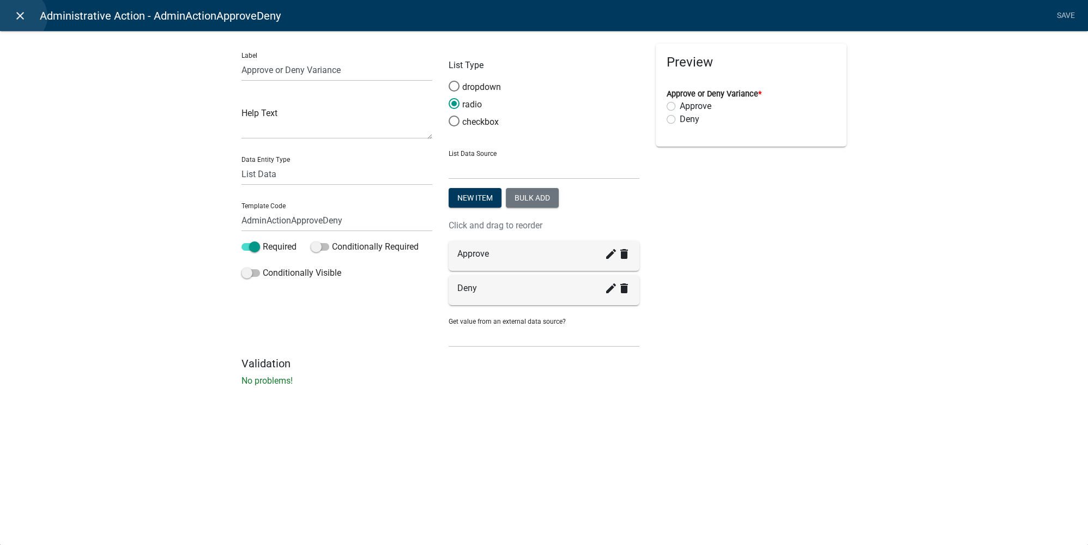
click at [20, 16] on icon "close" at bounding box center [20, 15] width 13 height 13
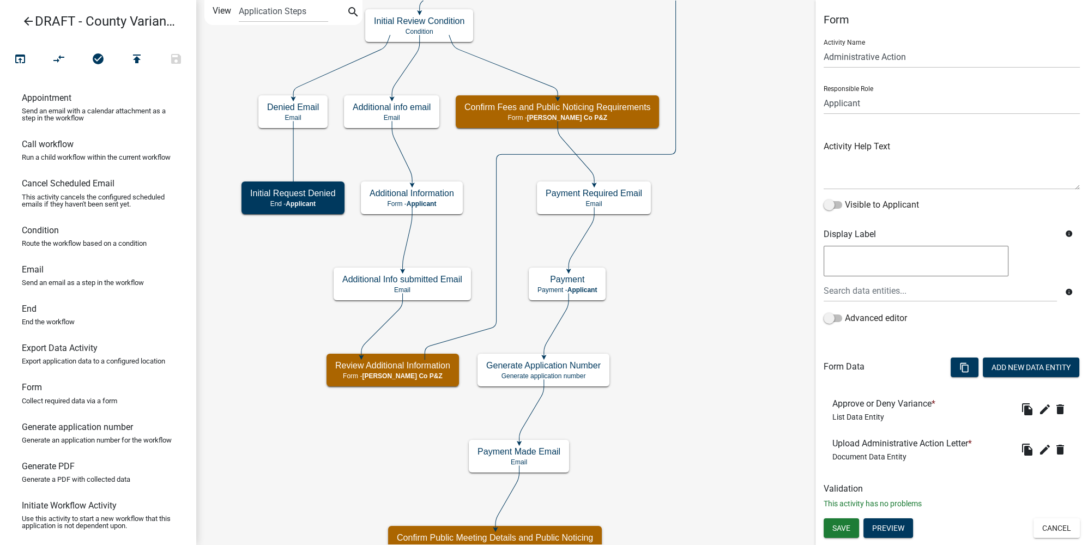
click at [1043, 452] on icon "edit" at bounding box center [1044, 449] width 13 height 13
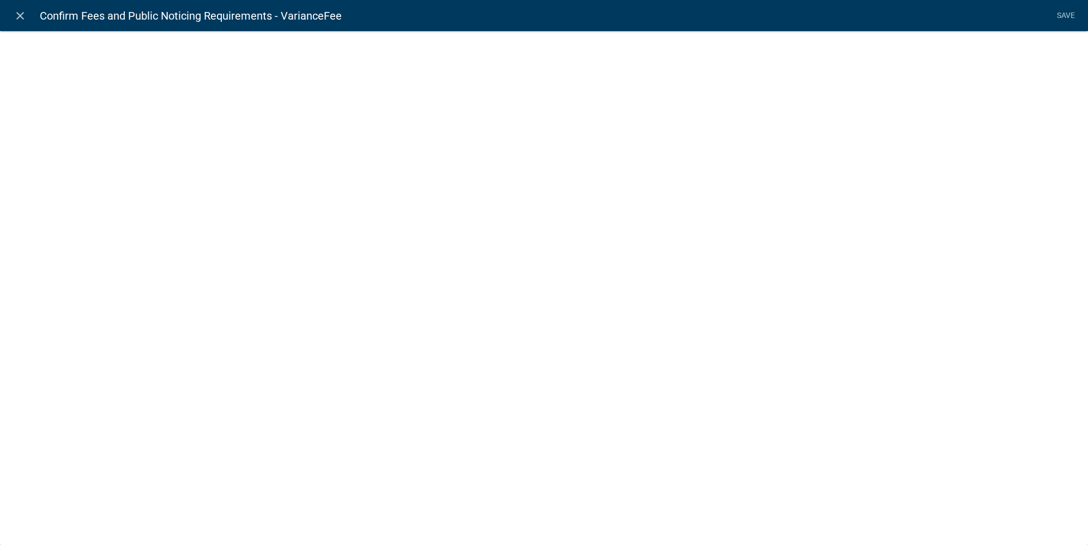
select select "fee"
select select "VarianceType"
select select "242db9e3-8ea4-4a8a-9ad7-5eb11f17ac2a"
select select "1: ec054816-9a53-4f93-8e80-350e437254d5"
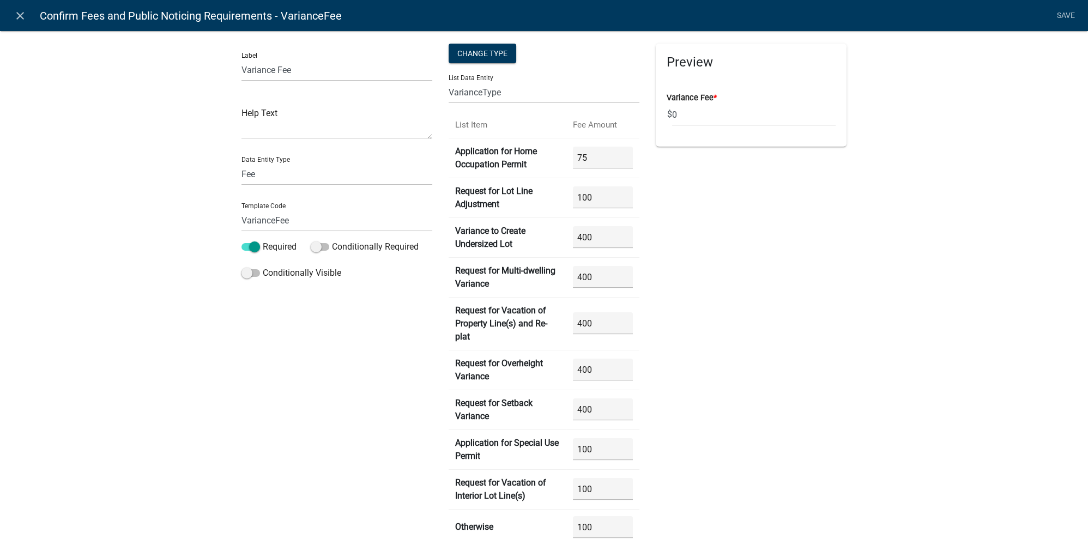
click at [699, 282] on div "Preview Variance Fee * $ 0" at bounding box center [751, 418] width 207 height 749
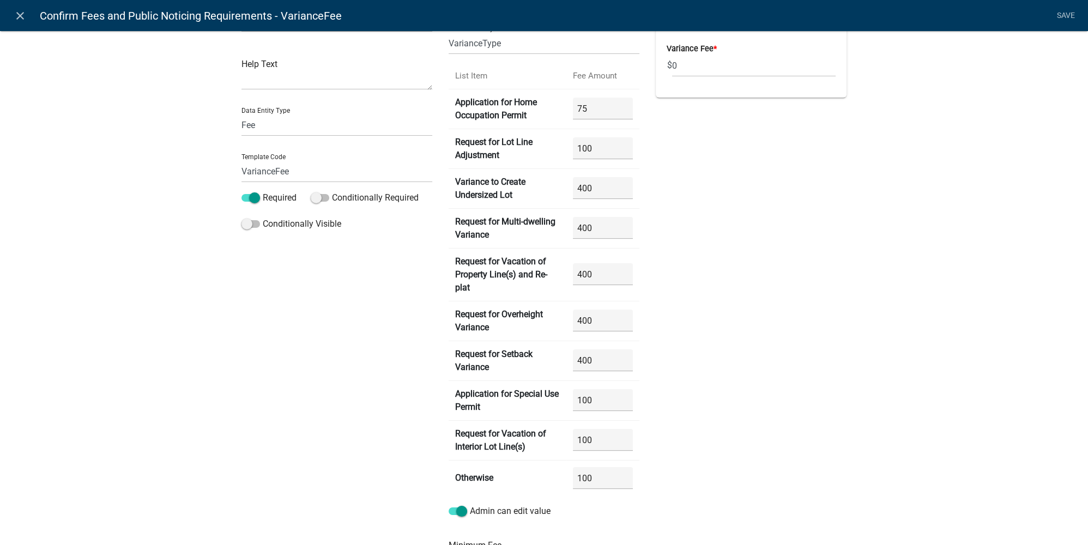
scroll to position [99, 0]
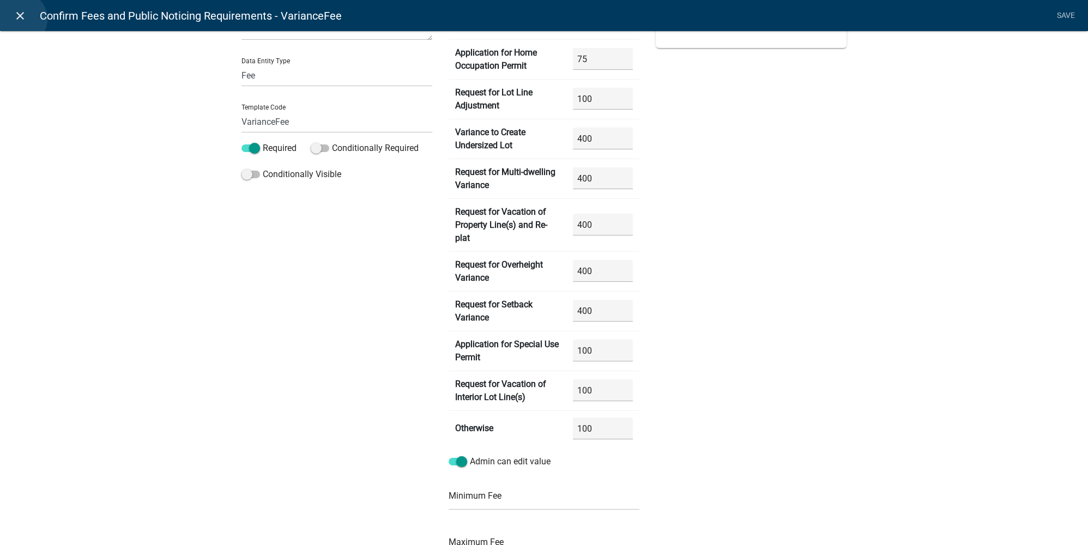
click at [20, 19] on icon "close" at bounding box center [20, 15] width 13 height 13
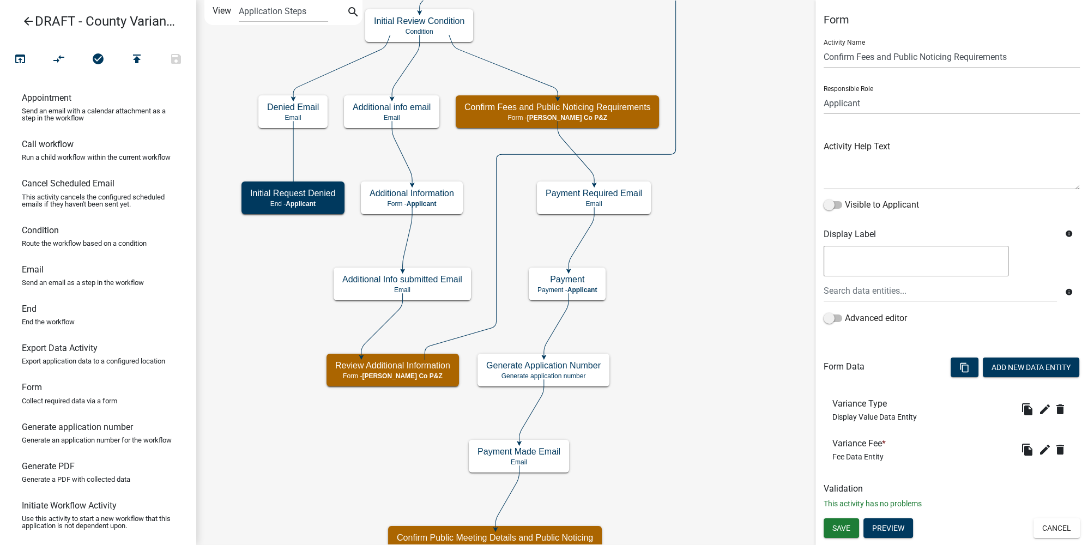
click at [23, 20] on icon "arrow_back" at bounding box center [28, 22] width 13 height 15
